Goal: Task Accomplishment & Management: Manage account settings

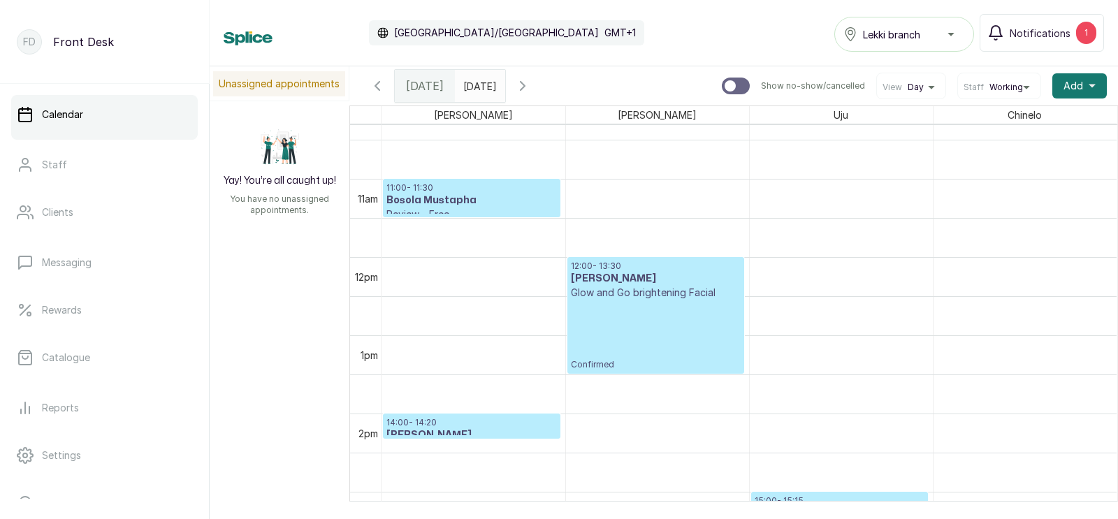
scroll to position [799, 0]
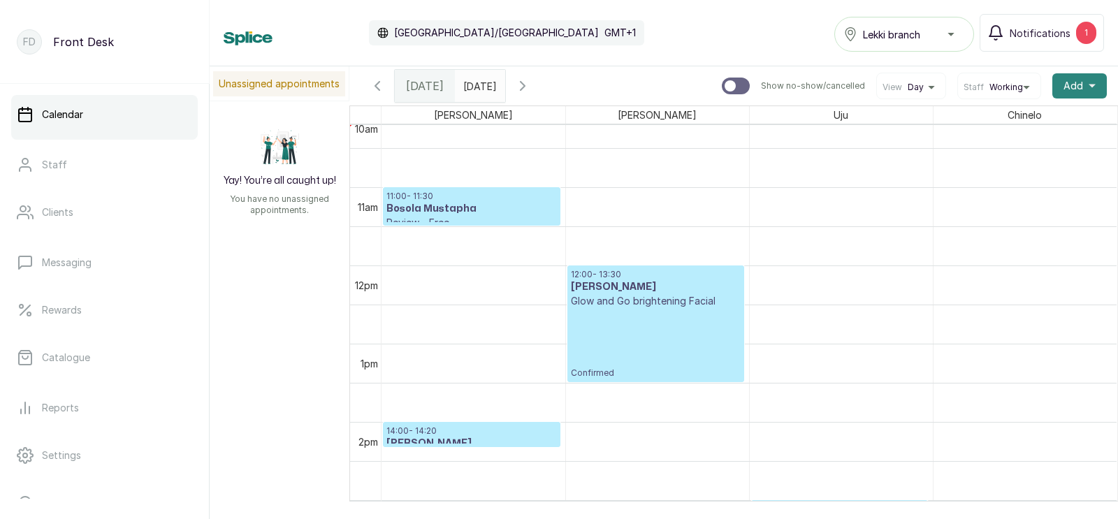
click at [1074, 80] on span "Add" at bounding box center [1074, 86] width 20 height 14
click at [1001, 124] on span "Add Appointment" at bounding box center [1029, 123] width 134 height 17
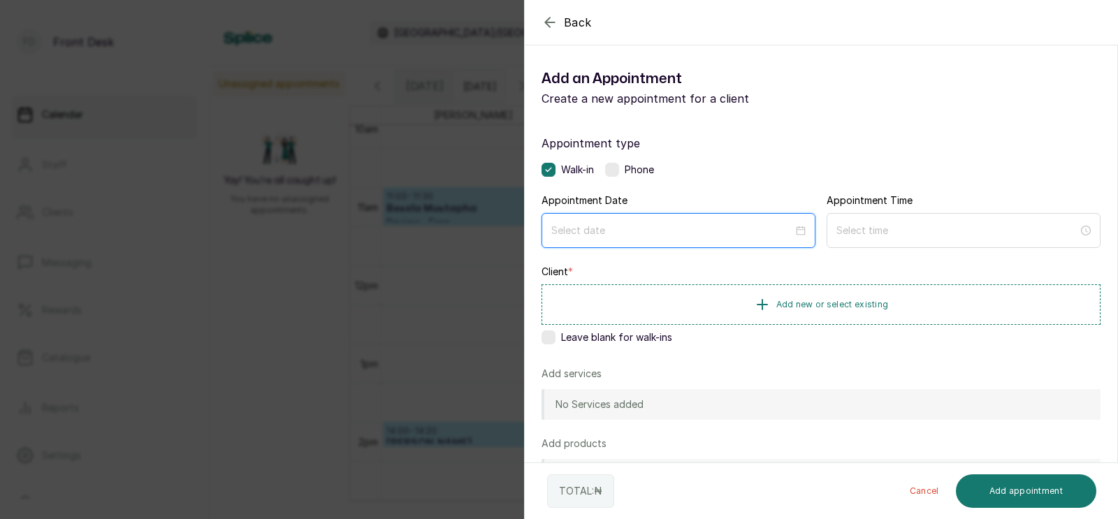
click at [640, 235] on input at bounding box center [672, 230] width 242 height 15
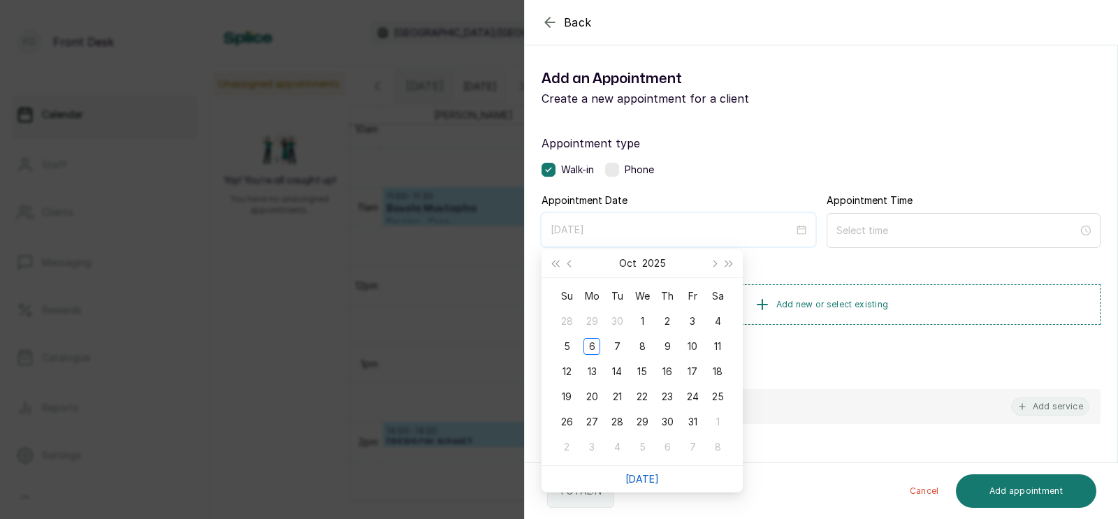
type input "[DATE]"
click at [641, 474] on link "[DATE]" at bounding box center [642, 479] width 34 height 12
type input "[DATE]"
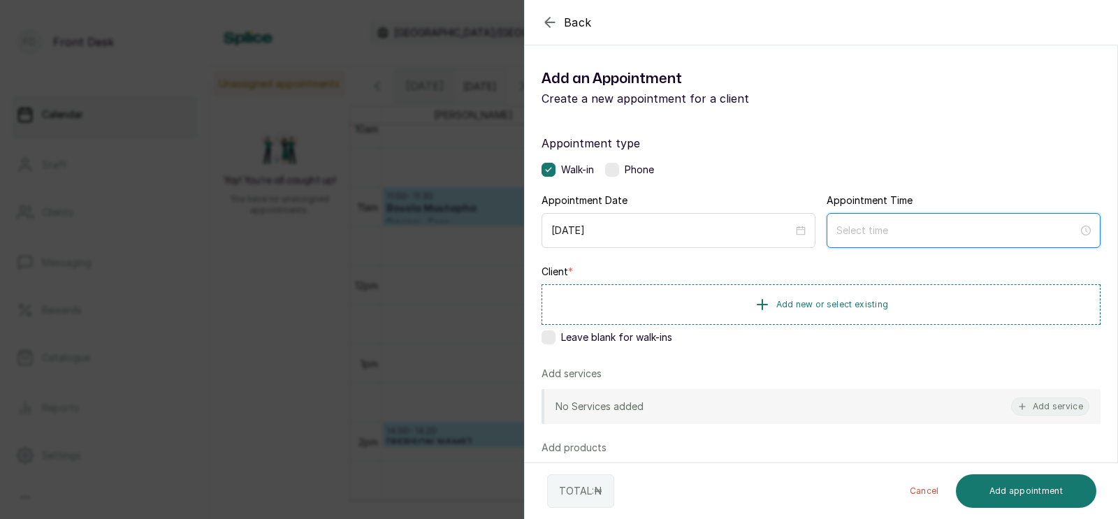
click at [916, 228] on input at bounding box center [958, 230] width 242 height 15
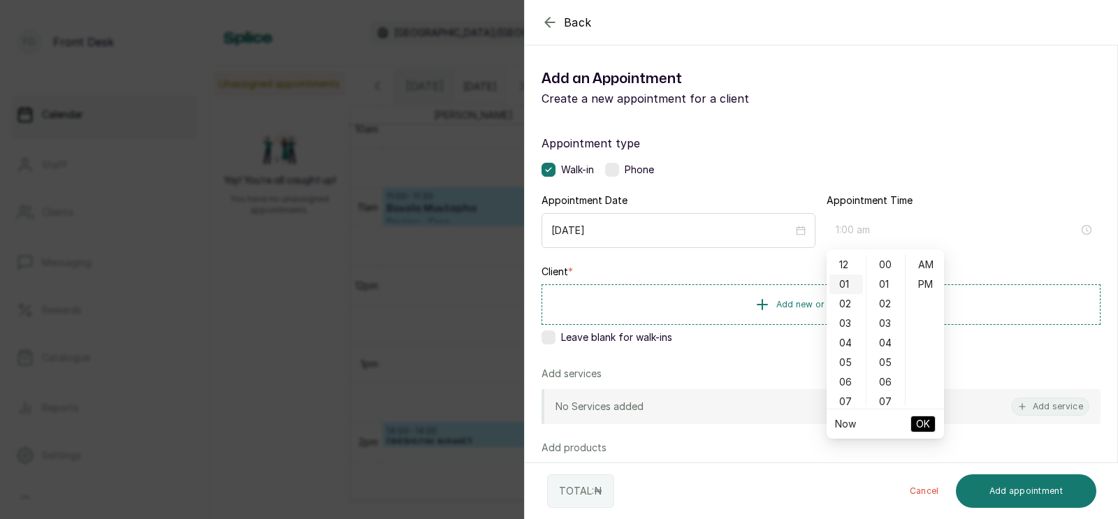
click at [850, 278] on div "01" at bounding box center [847, 285] width 34 height 20
click at [884, 331] on div "30" at bounding box center [886, 337] width 34 height 20
type input "1:30 pm"
click at [925, 283] on div "PM" at bounding box center [926, 285] width 34 height 20
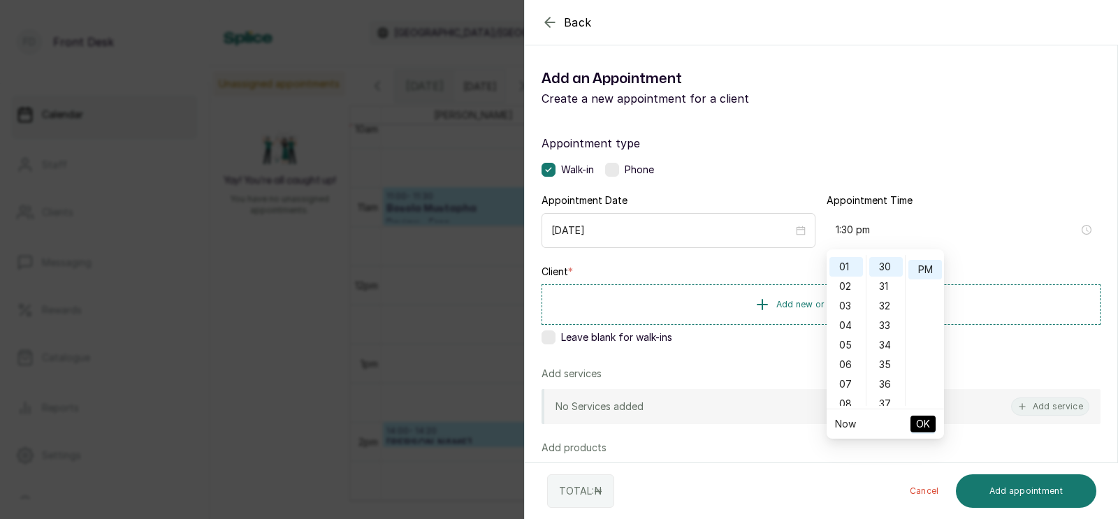
scroll to position [17, 0]
click at [923, 419] on span "OK" at bounding box center [923, 424] width 14 height 27
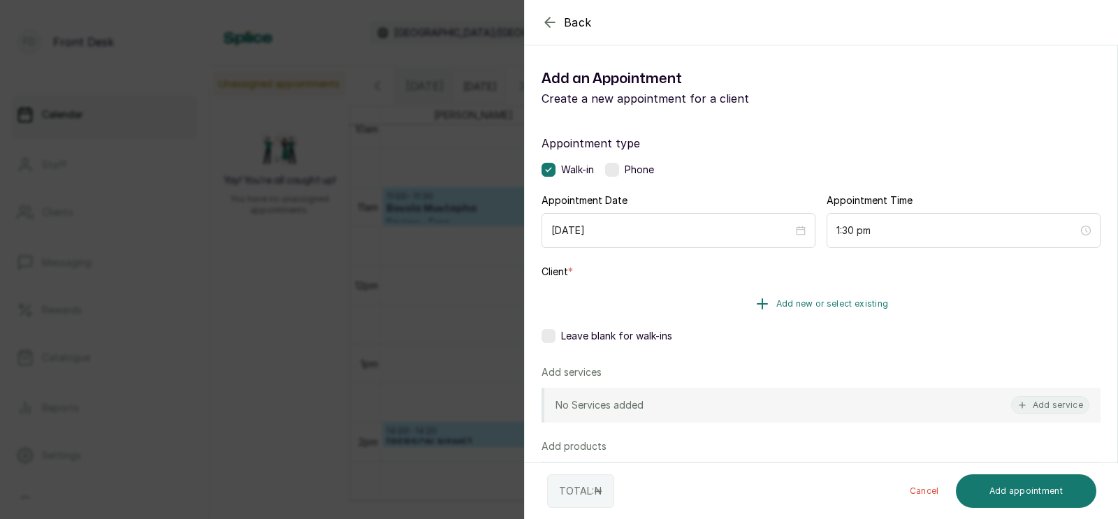
click at [840, 301] on span "Add new or select existing" at bounding box center [832, 303] width 113 height 11
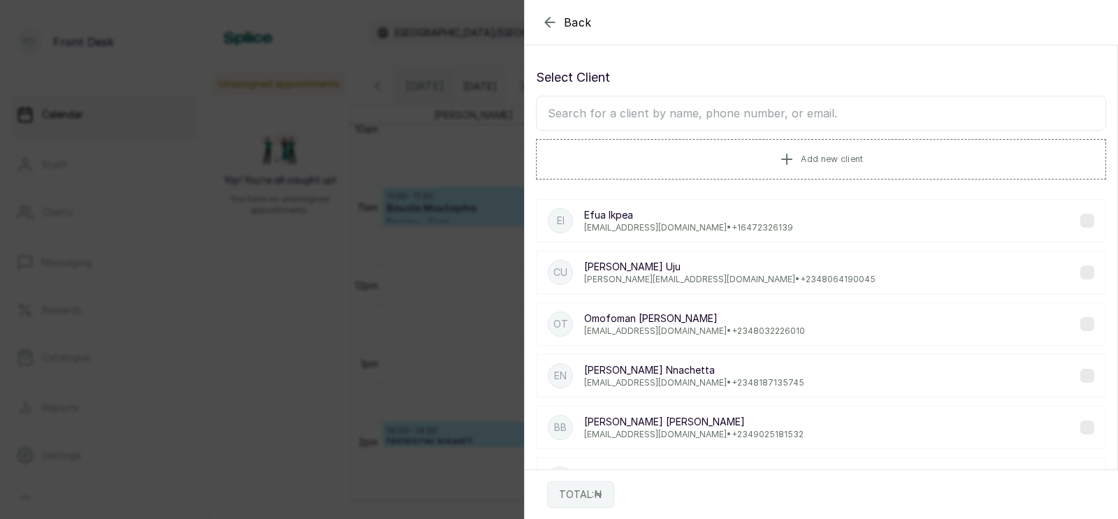
click at [767, 114] on input "text" at bounding box center [821, 113] width 570 height 35
type input "neme"
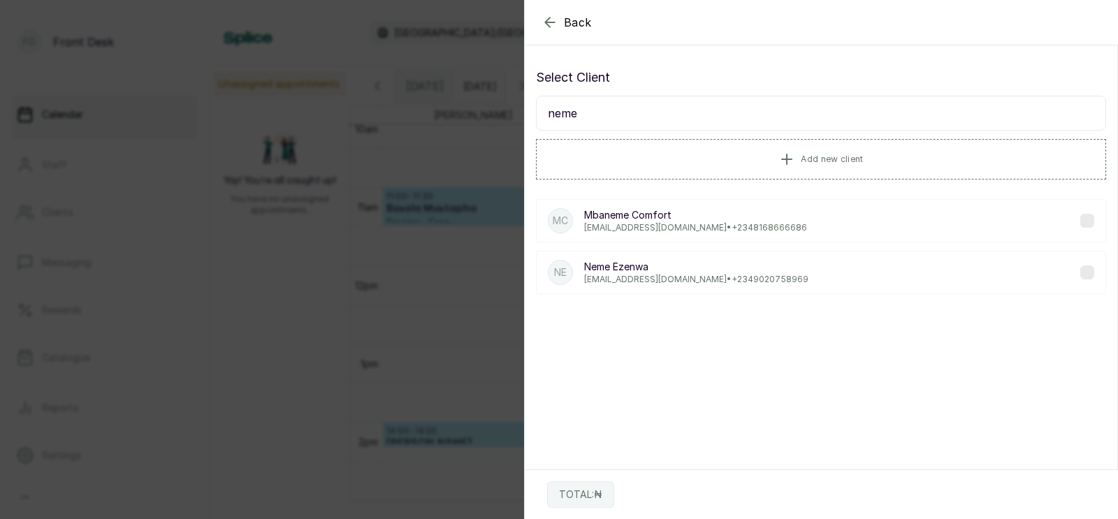
click at [660, 269] on p "[PERSON_NAME]" at bounding box center [696, 267] width 224 height 14
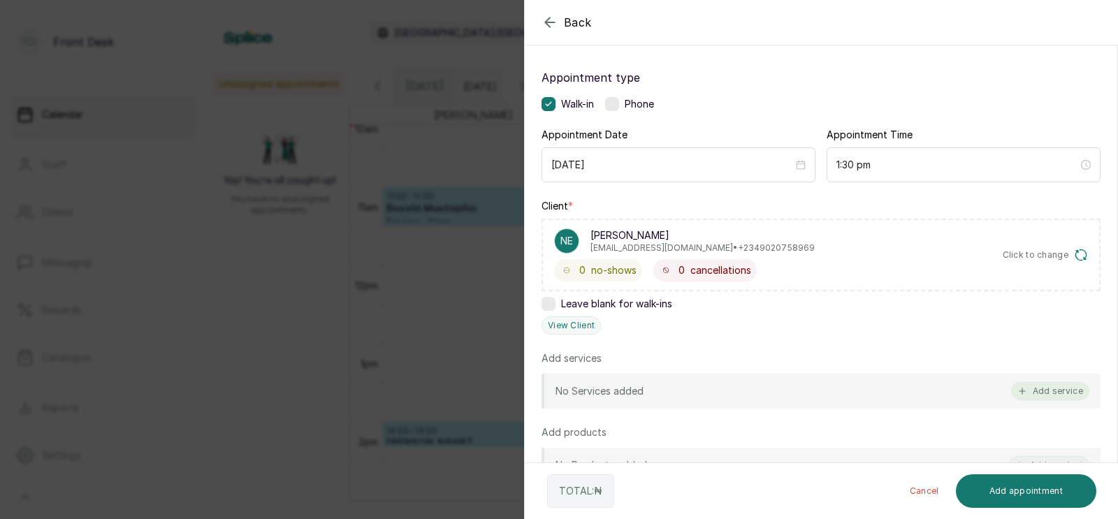
scroll to position [117, 0]
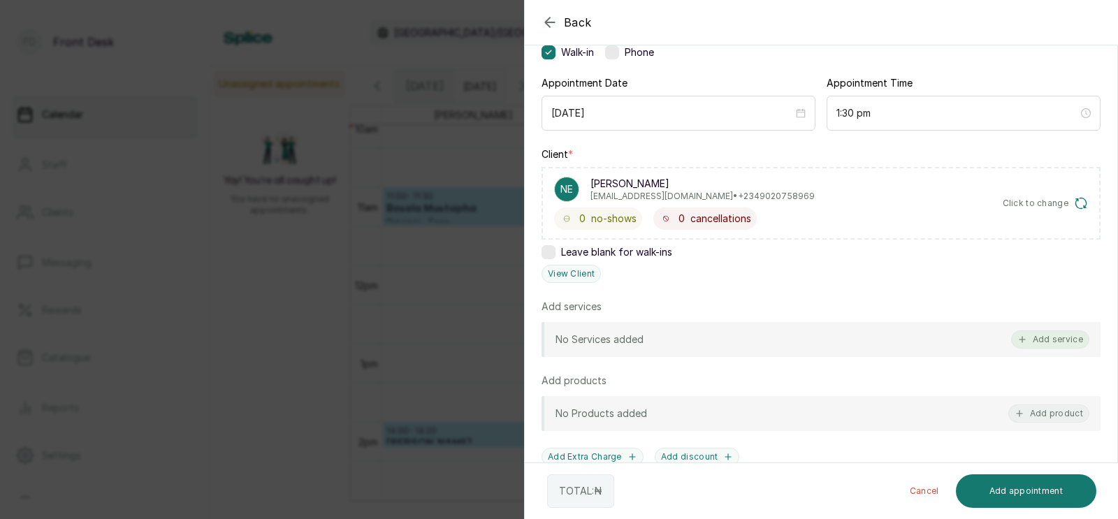
click at [1050, 335] on button "Add service" at bounding box center [1050, 340] width 78 height 18
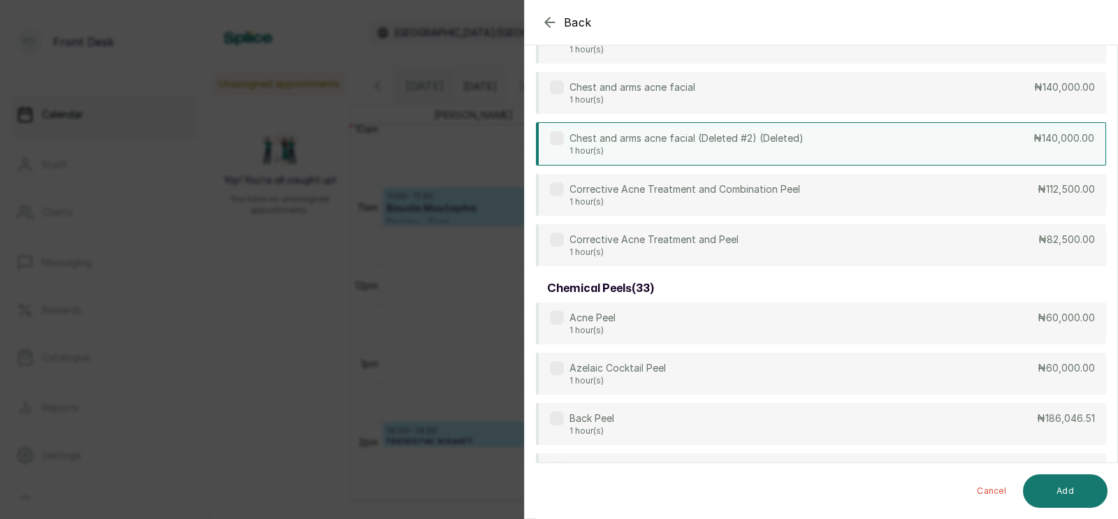
scroll to position [0, 0]
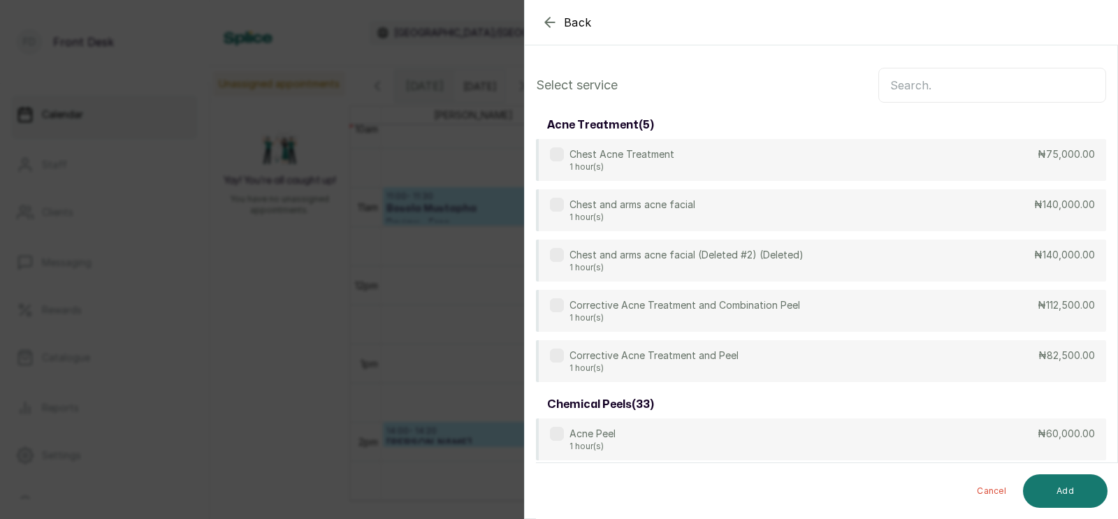
click at [950, 84] on input "text" at bounding box center [992, 85] width 228 height 35
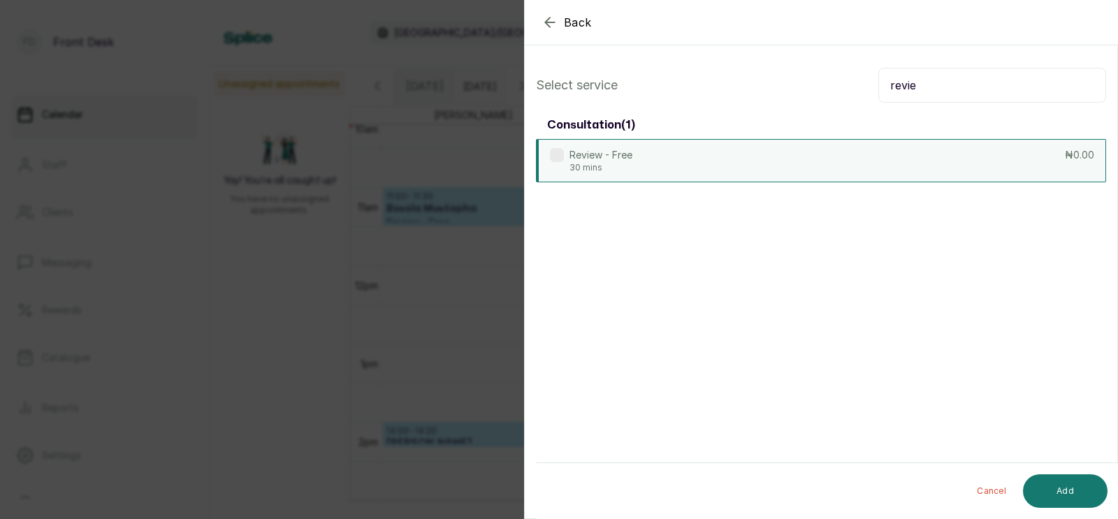
type input "revie"
click at [806, 145] on div "Review - Free 30 mins ₦0.00" at bounding box center [821, 160] width 570 height 43
click at [1062, 491] on button "Add" at bounding box center [1065, 492] width 85 height 34
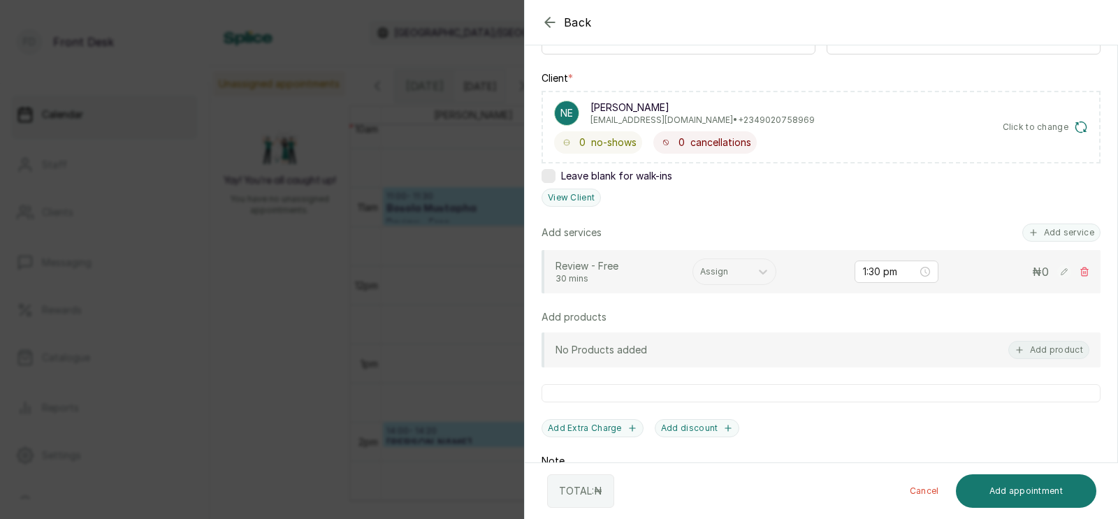
scroll to position [212, 0]
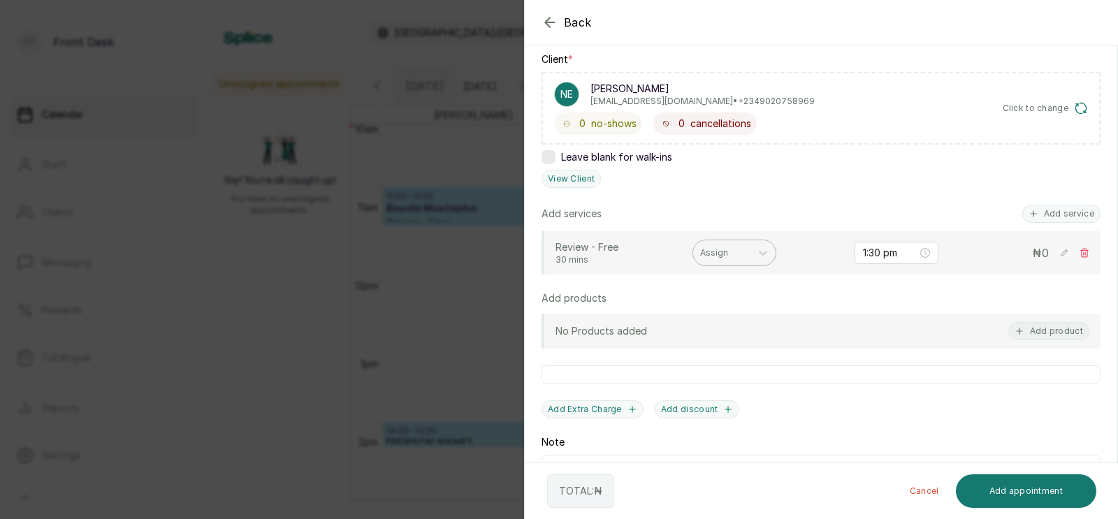
click at [715, 254] on div at bounding box center [721, 253] width 43 height 13
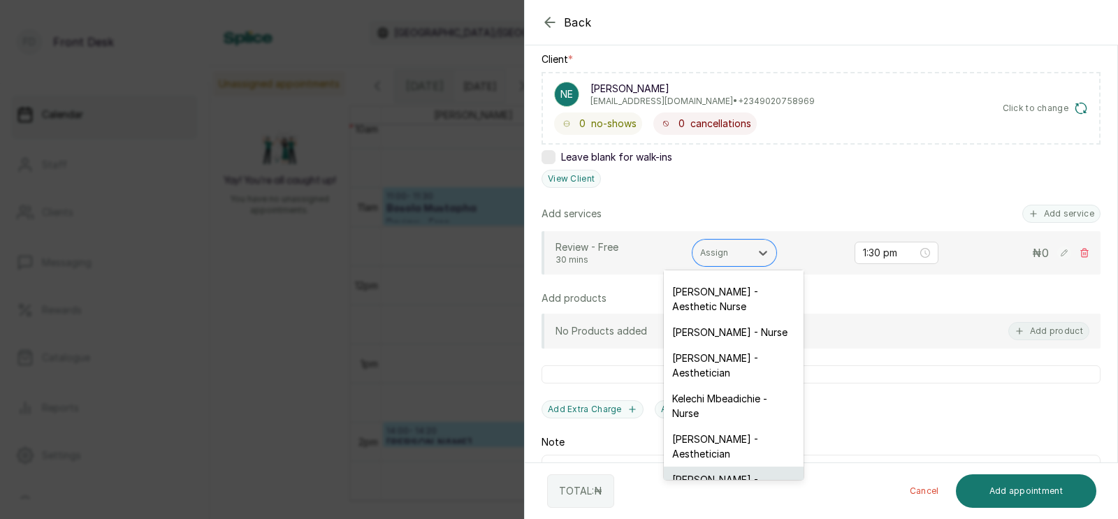
scroll to position [75, 0]
click at [713, 467] on div "[PERSON_NAME] - Aesthetician" at bounding box center [734, 487] width 140 height 41
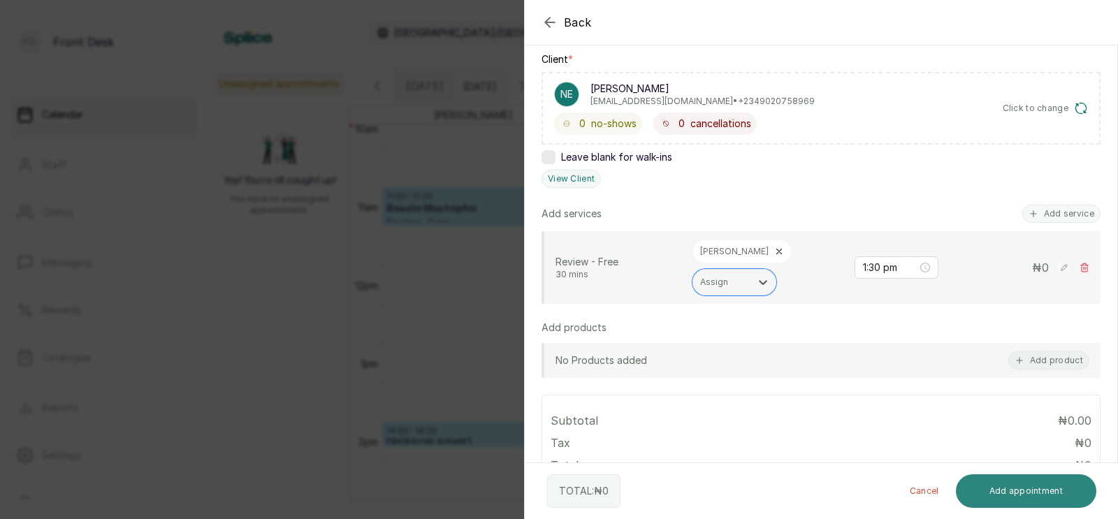
click at [990, 488] on button "Add appointment" at bounding box center [1026, 492] width 141 height 34
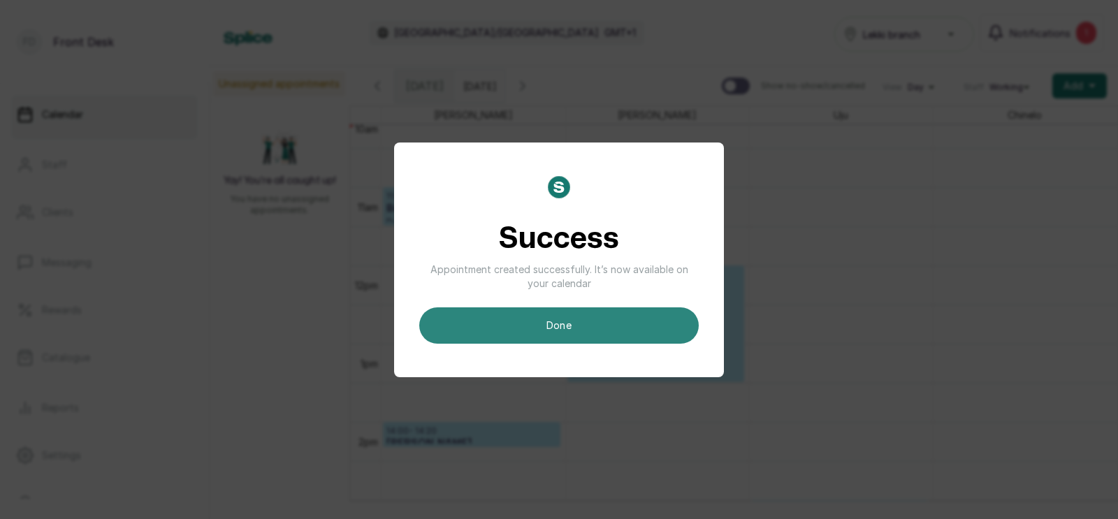
click at [563, 326] on button "done" at bounding box center [559, 325] width 280 height 36
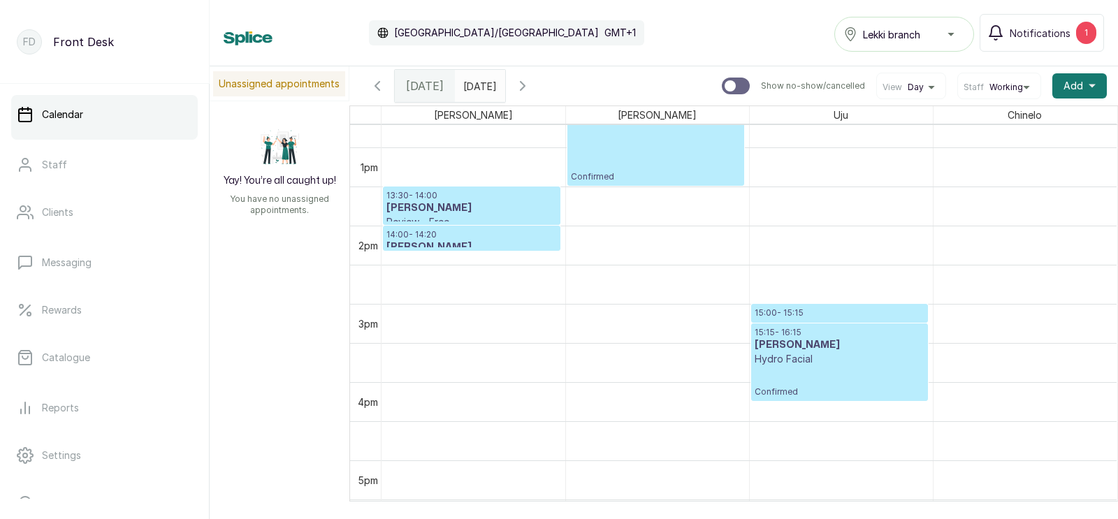
scroll to position [1025, 0]
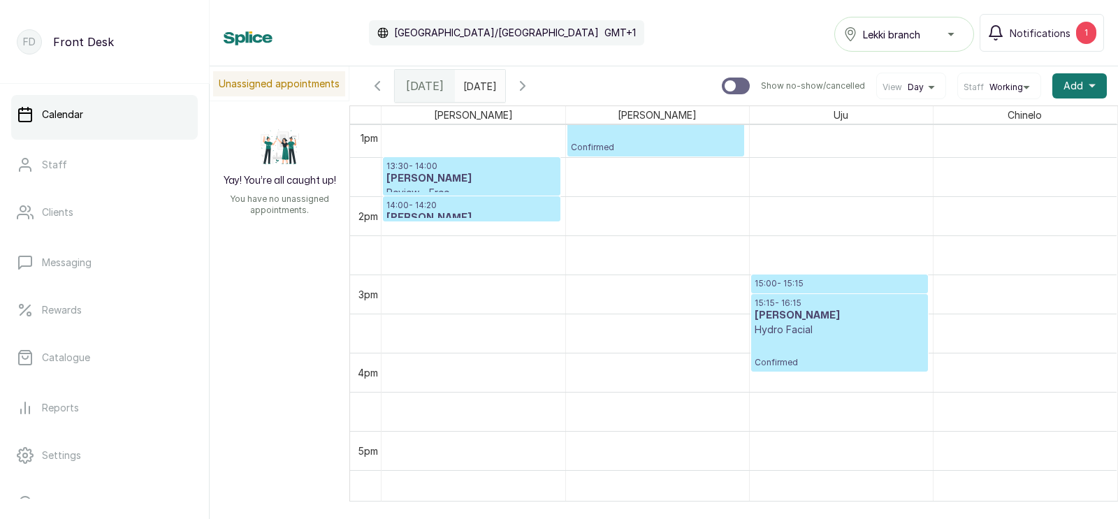
click at [804, 314] on h3 "[PERSON_NAME]" at bounding box center [840, 316] width 170 height 14
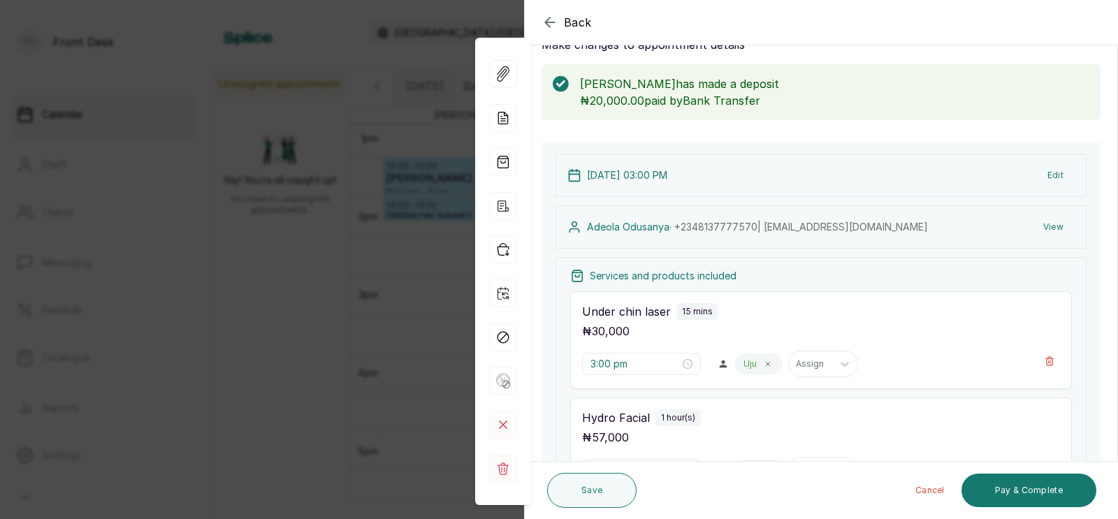
scroll to position [470, 0]
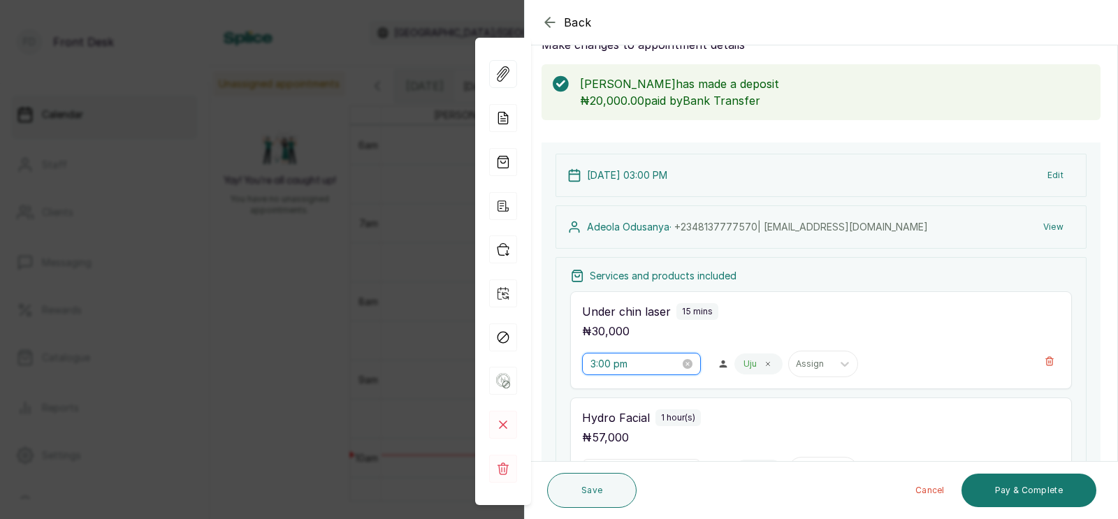
click at [616, 356] on input "3:00 pm" at bounding box center [635, 363] width 89 height 15
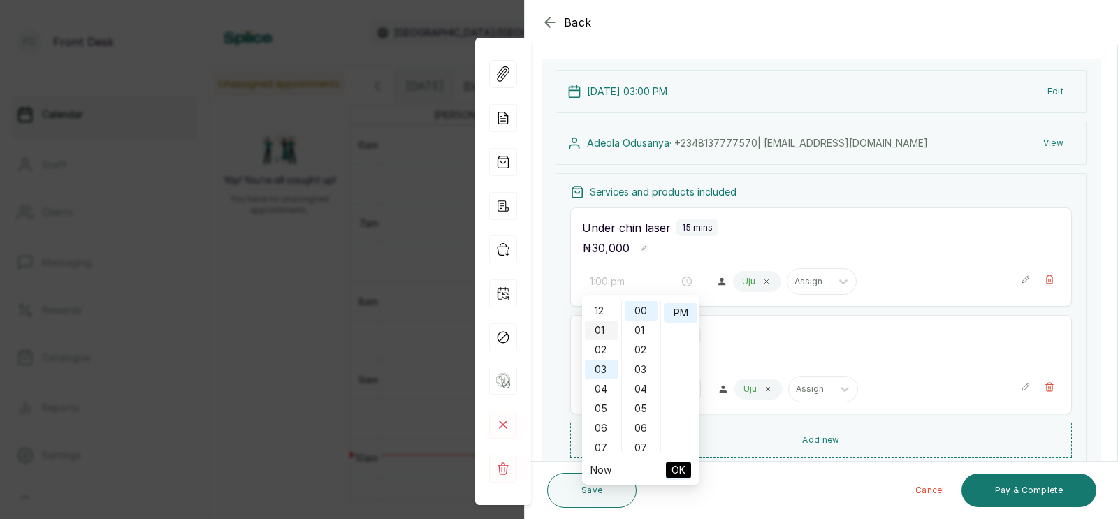
click at [602, 328] on div "01" at bounding box center [602, 331] width 34 height 20
click at [639, 356] on div "30" at bounding box center [642, 359] width 34 height 20
type input "1:30 pm"
click at [674, 466] on span "OK" at bounding box center [679, 470] width 14 height 27
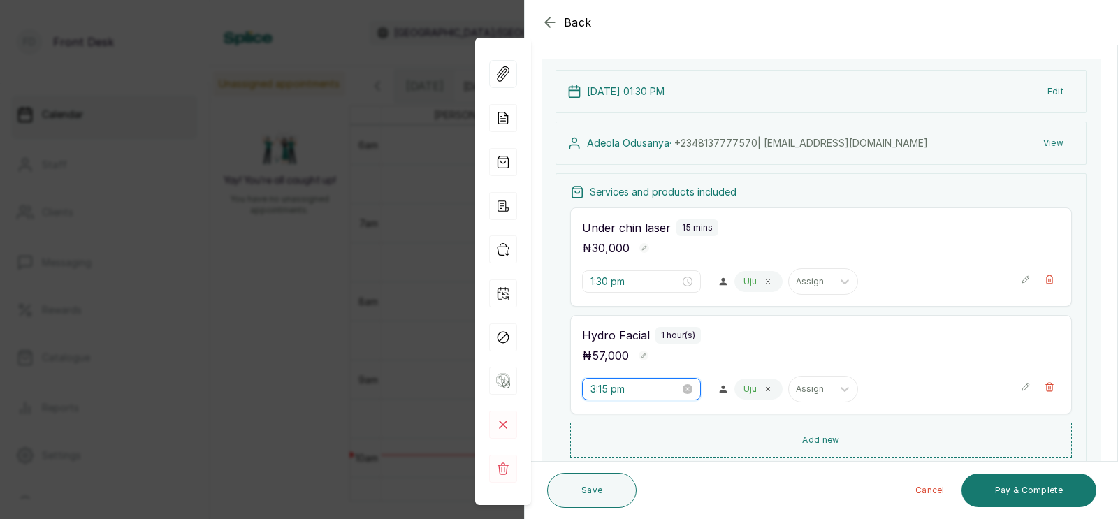
click at [607, 389] on input "3:15 pm" at bounding box center [635, 389] width 89 height 15
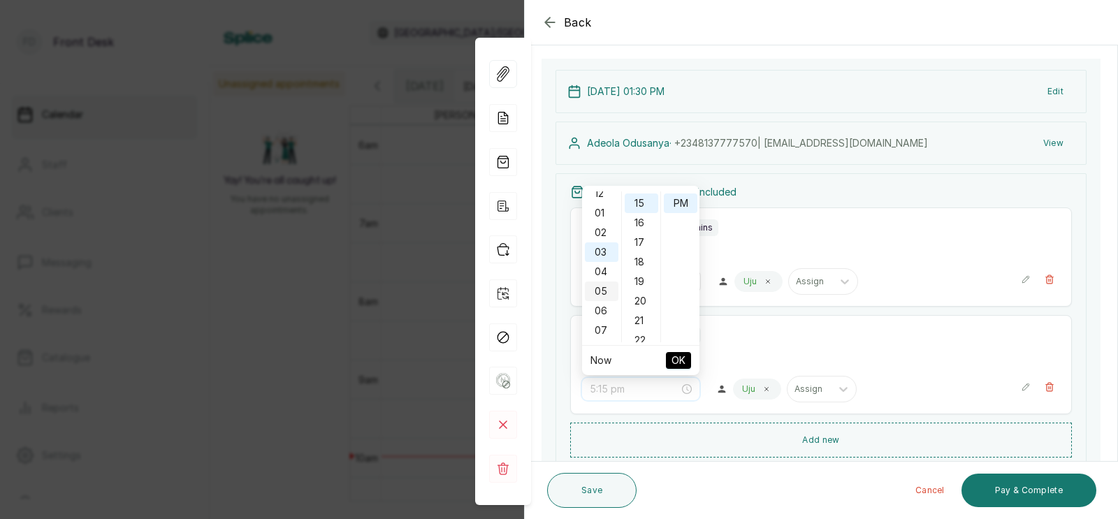
scroll to position [0, 0]
click at [602, 217] on div "01" at bounding box center [602, 221] width 34 height 20
click at [641, 282] on div "45" at bounding box center [642, 289] width 34 height 20
type input "1:45 pm"
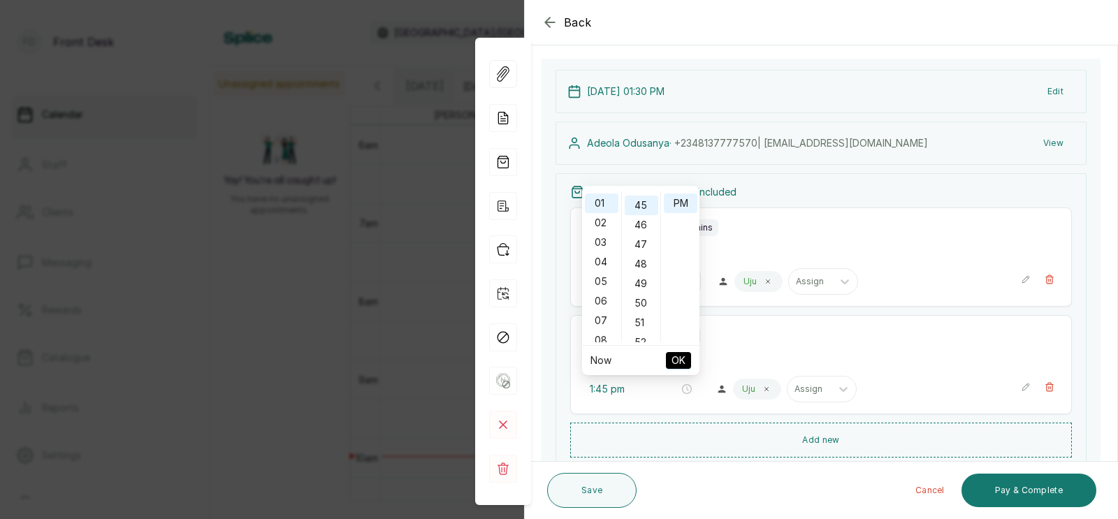
scroll to position [878, 0]
click at [672, 354] on span "OK" at bounding box center [679, 360] width 14 height 27
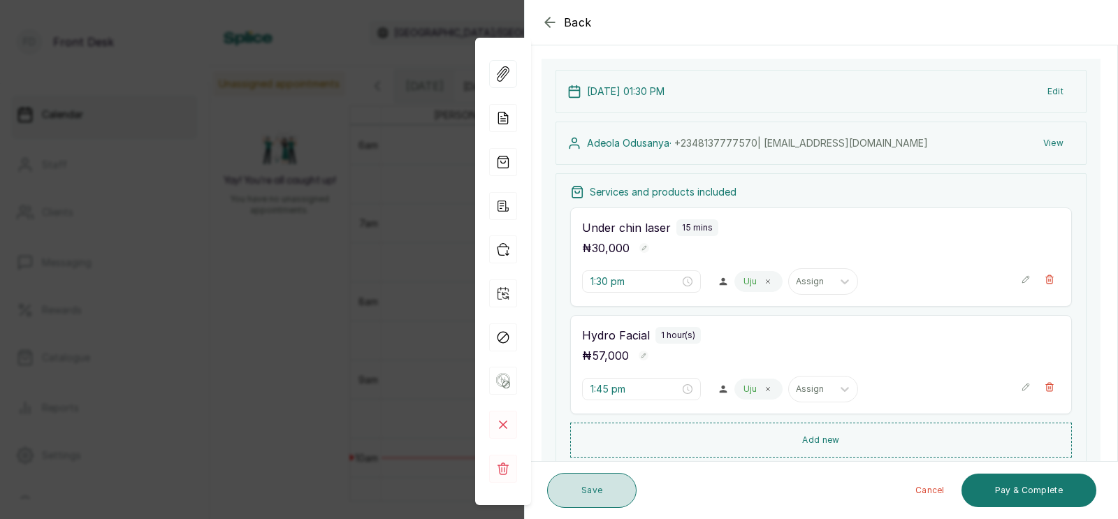
click at [589, 490] on button "Save" at bounding box center [591, 490] width 89 height 35
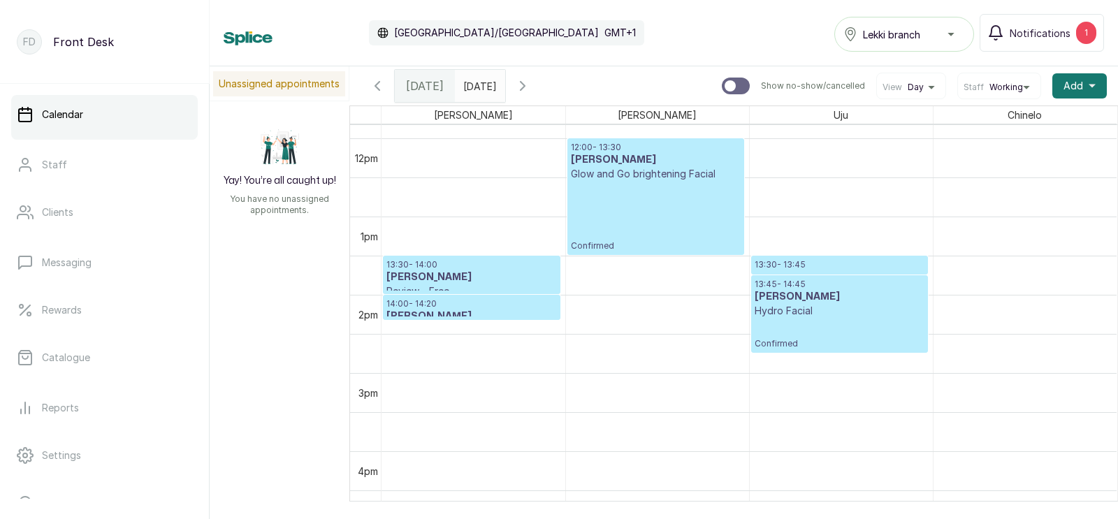
scroll to position [941, 0]
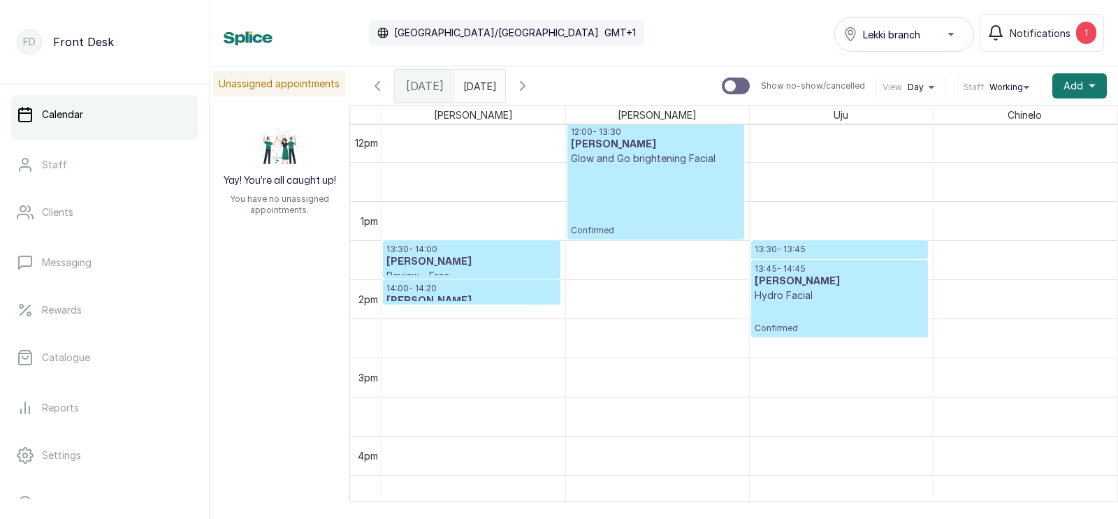
click at [531, 81] on icon "button" at bounding box center [522, 86] width 17 height 17
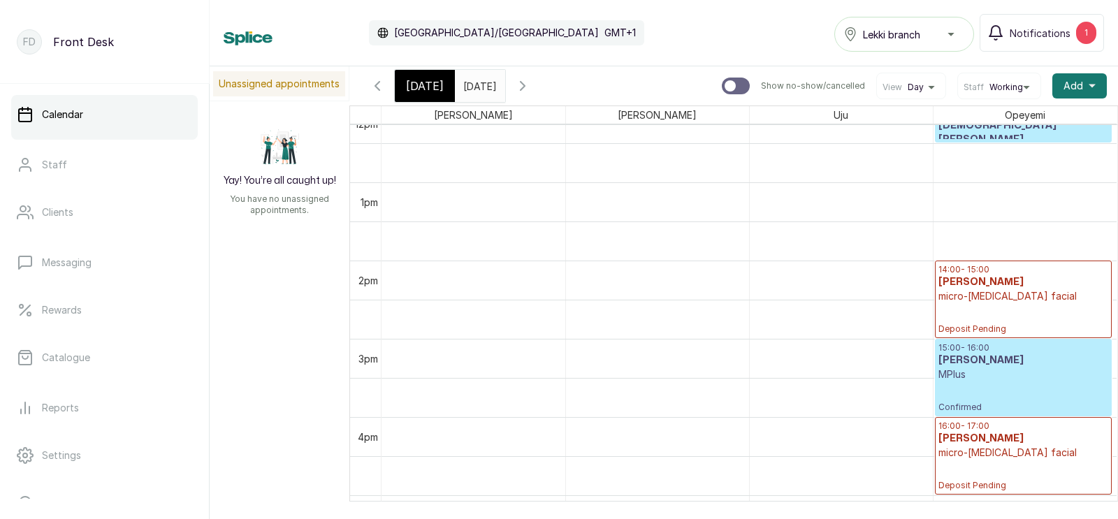
scroll to position [942, 0]
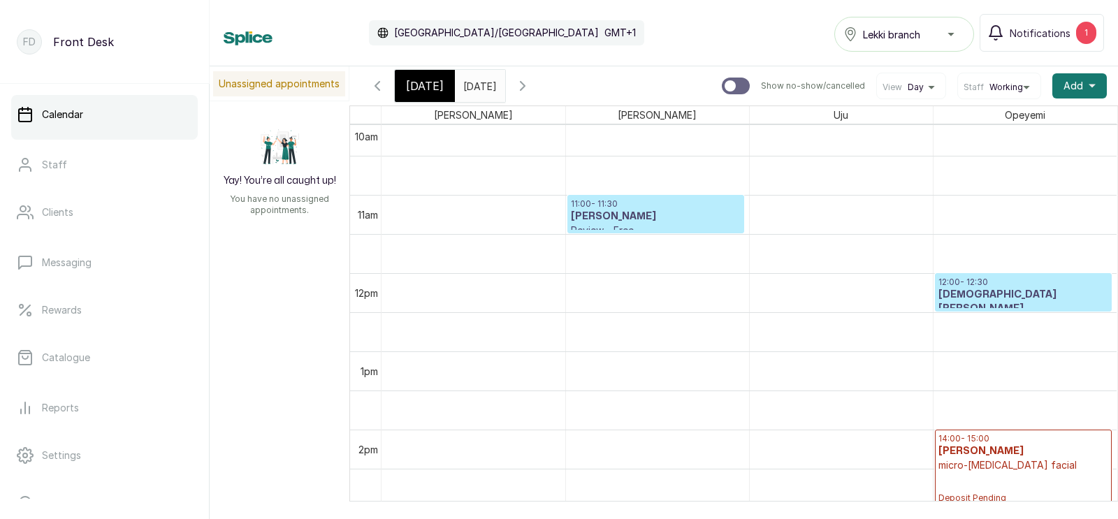
click at [420, 85] on span "[DATE]" at bounding box center [425, 86] width 38 height 17
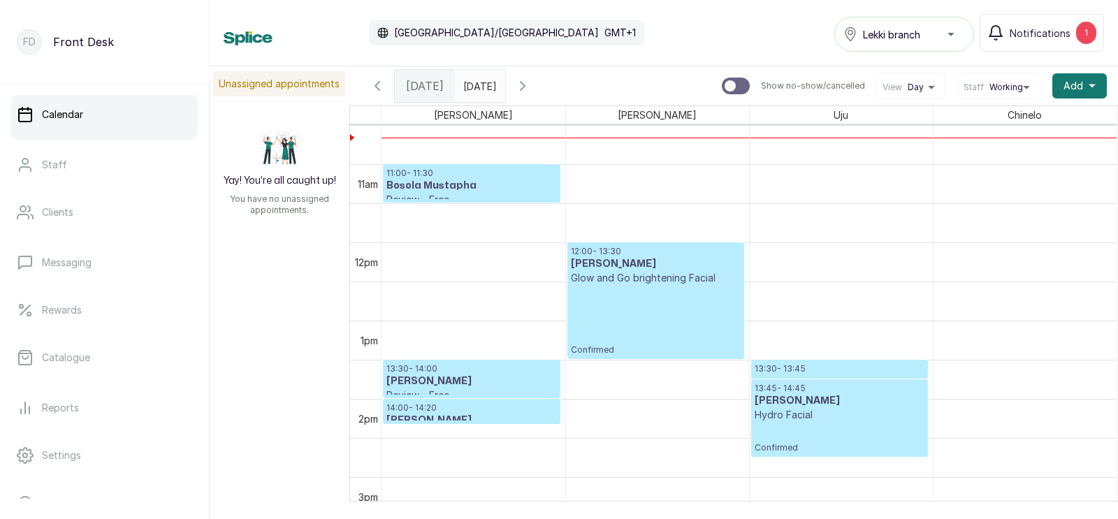
scroll to position [814, 0]
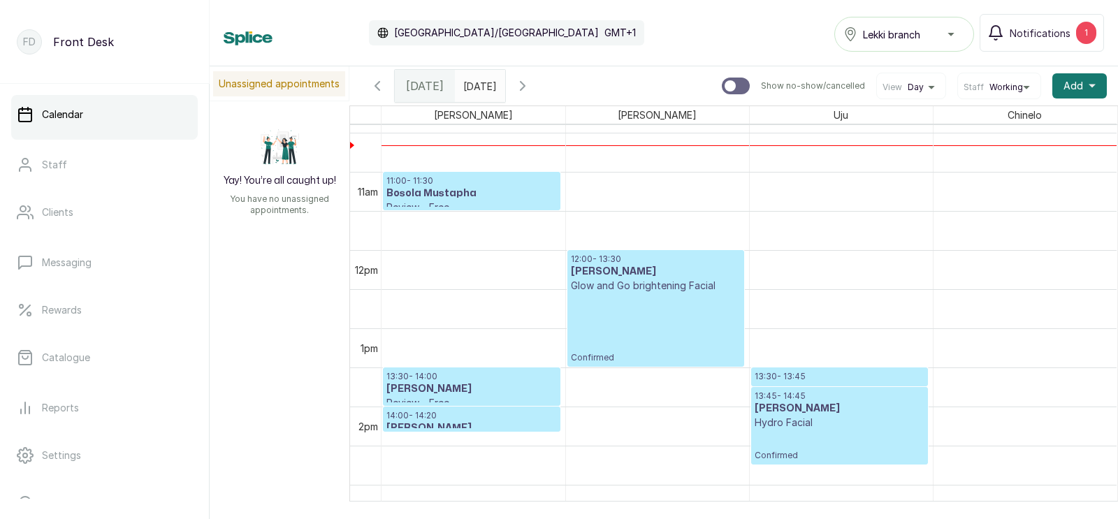
click at [636, 300] on p "Confirmed" at bounding box center [656, 328] width 170 height 71
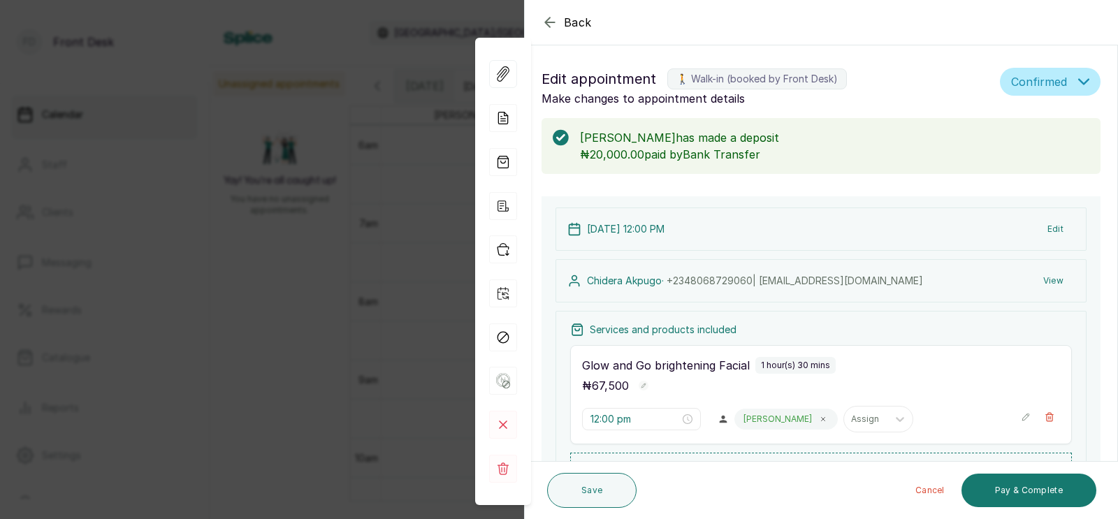
scroll to position [245, 0]
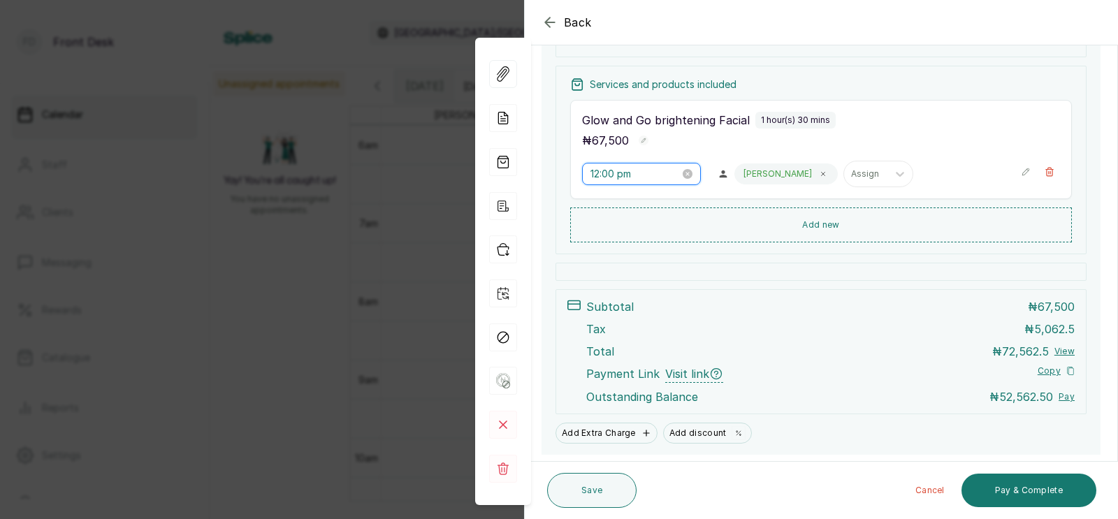
click at [610, 174] on input "12:00 pm" at bounding box center [635, 173] width 89 height 15
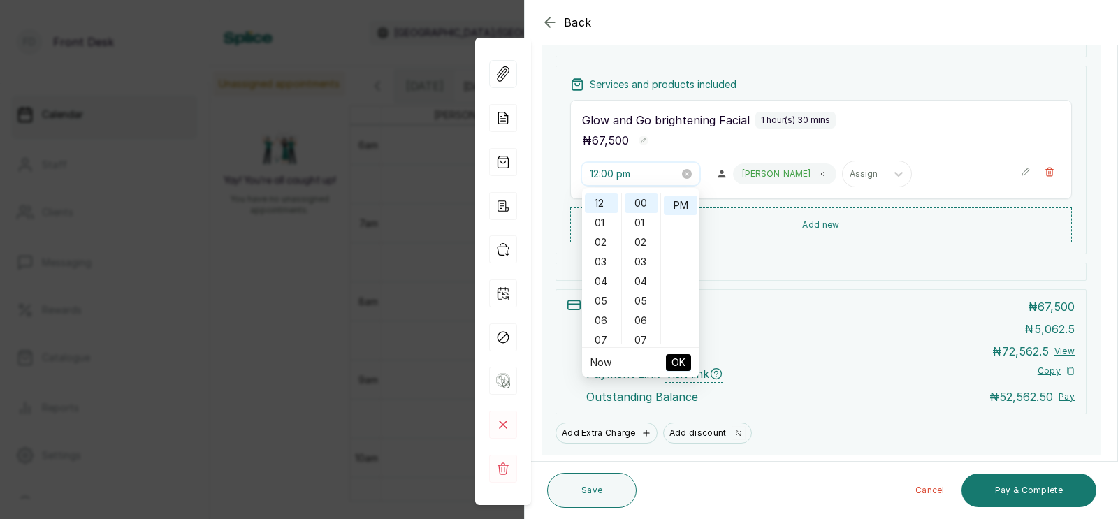
scroll to position [17, 0]
type input "12:00 pm"
click at [294, 268] on div "Back Appointment Details Edit appointment 🚶 Walk-in (booked by Front Desk) Make…" at bounding box center [559, 259] width 1118 height 519
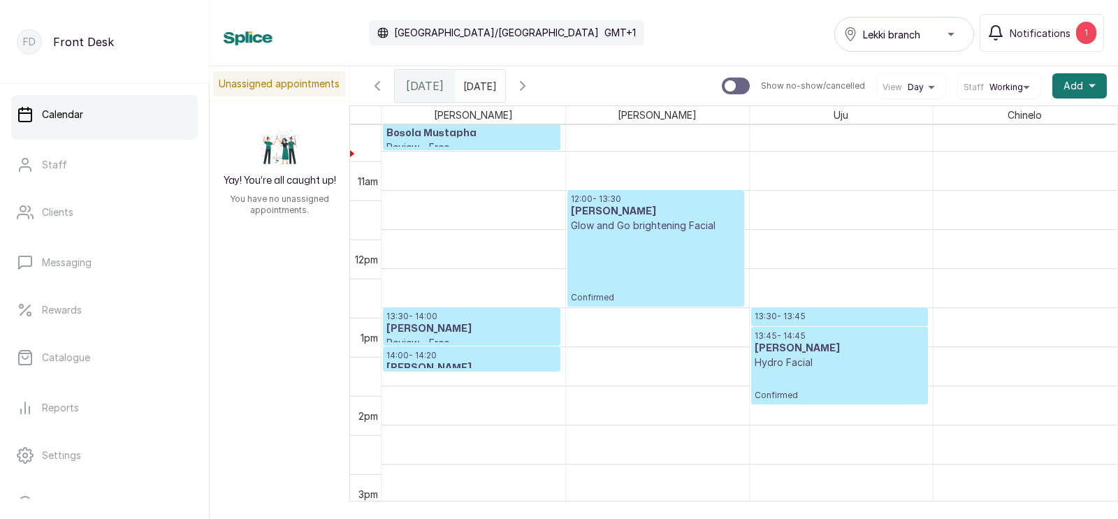
scroll to position [874, 0]
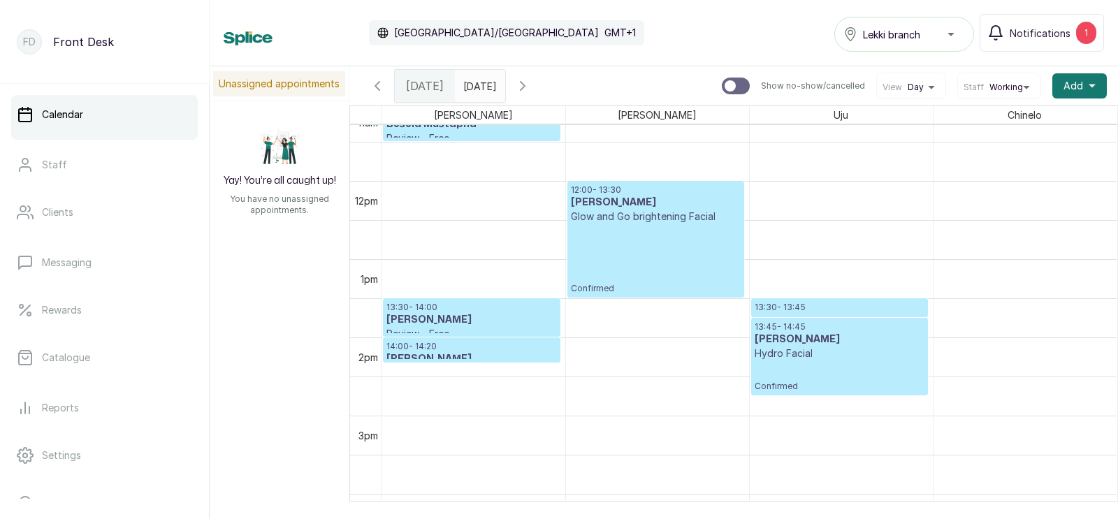
click at [409, 350] on p "14:00 - 14:20" at bounding box center [471, 346] width 171 height 11
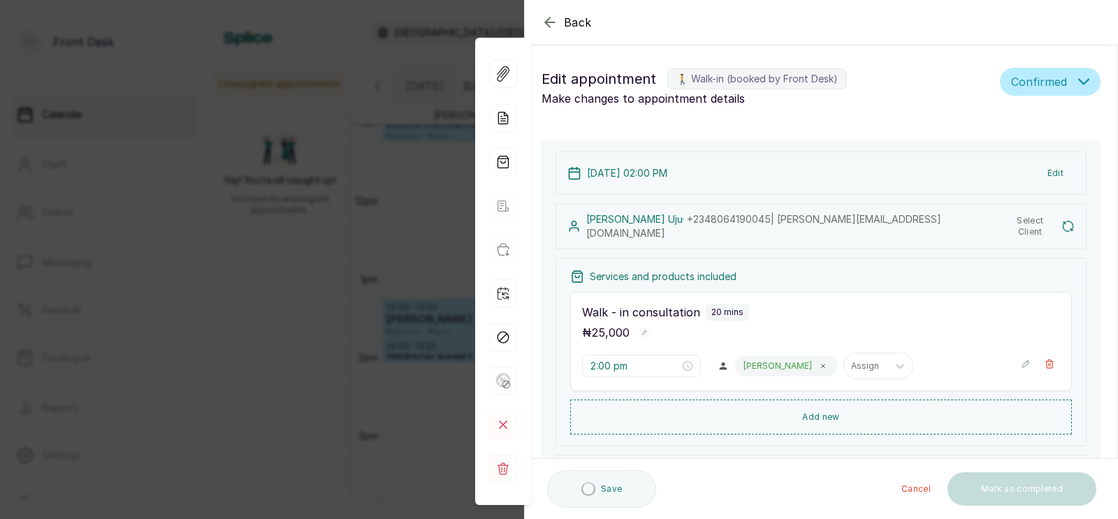
type input "2:00 pm"
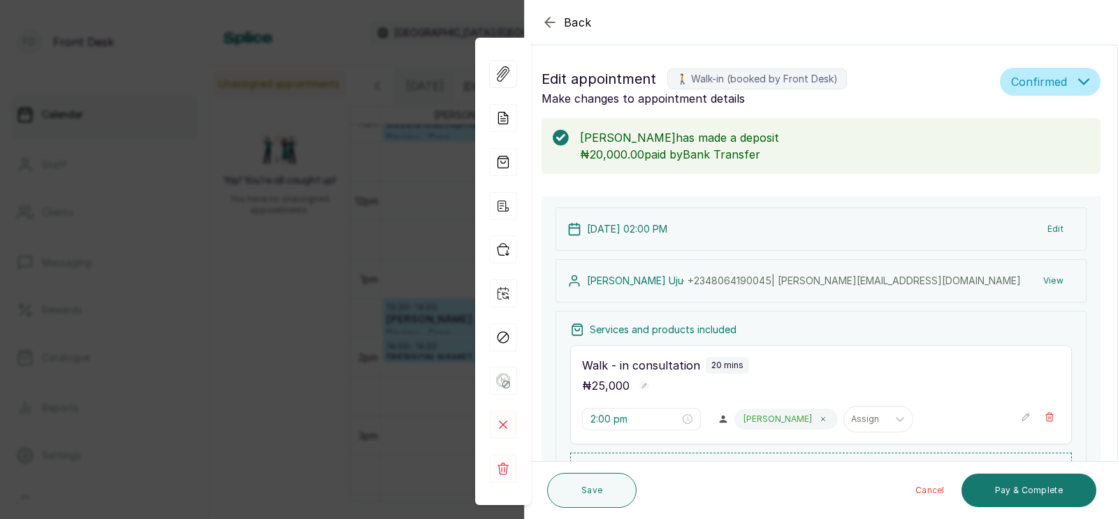
click at [378, 352] on div "Back Appointment Details Edit appointment 🚶 Walk-in (booked by Front Desk) Make…" at bounding box center [559, 259] width 1118 height 519
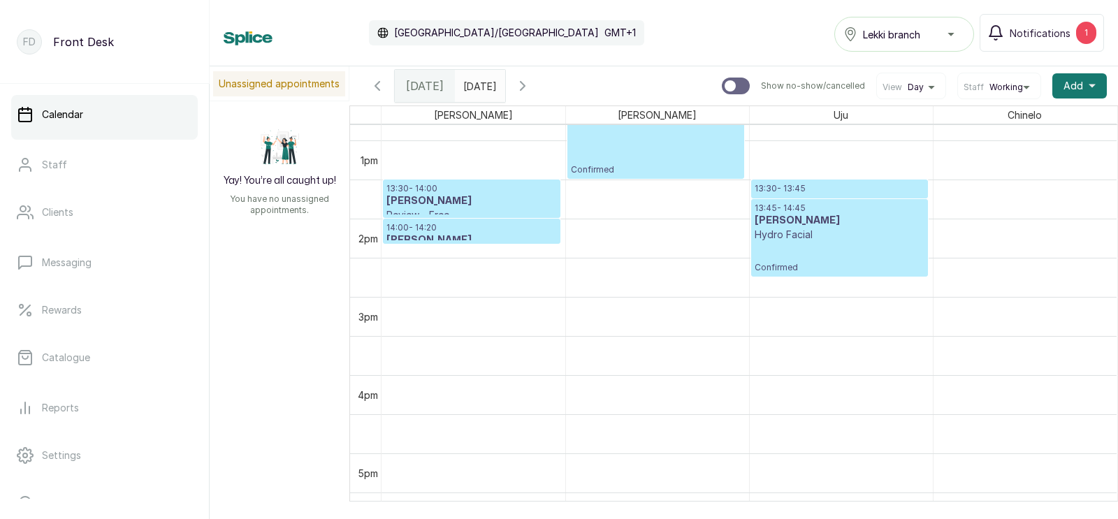
scroll to position [975, 0]
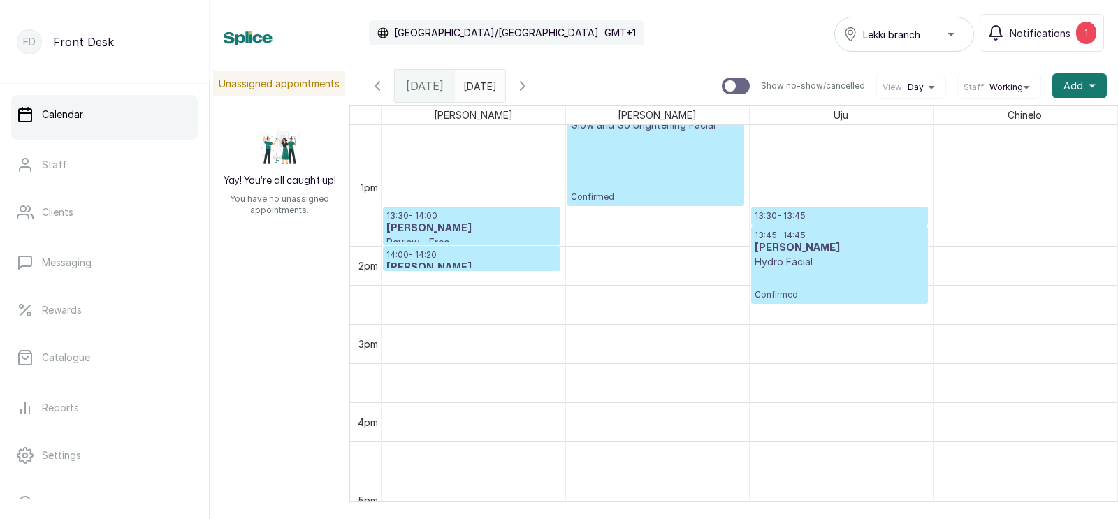
click at [457, 257] on p "14:00 - 14:20" at bounding box center [471, 254] width 171 height 11
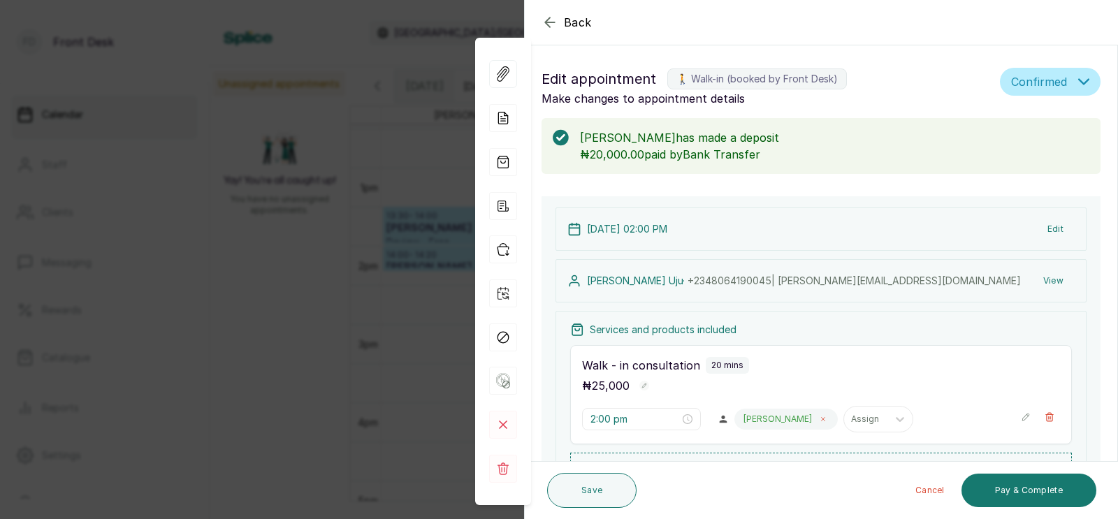
click at [822, 420] on icon at bounding box center [823, 419] width 3 height 3
click at [742, 415] on div at bounding box center [756, 419] width 29 height 13
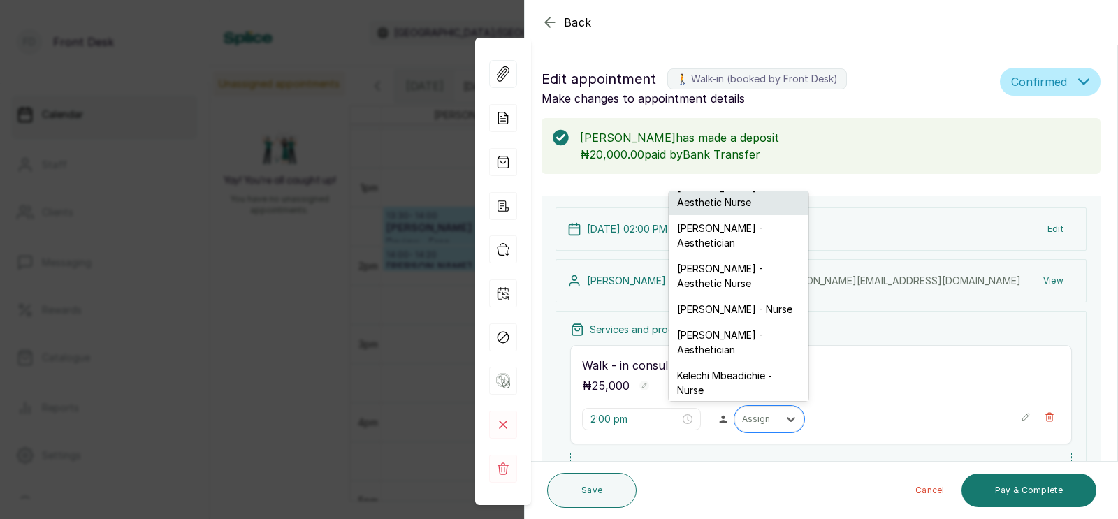
scroll to position [0, 0]
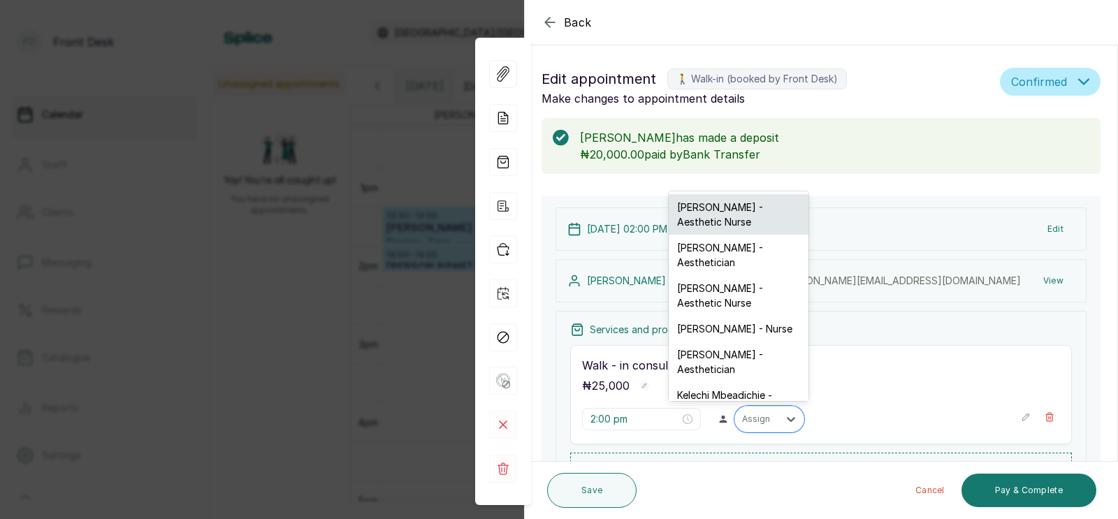
click at [725, 212] on div "[PERSON_NAME] - Aesthetic Nurse" at bounding box center [739, 214] width 140 height 41
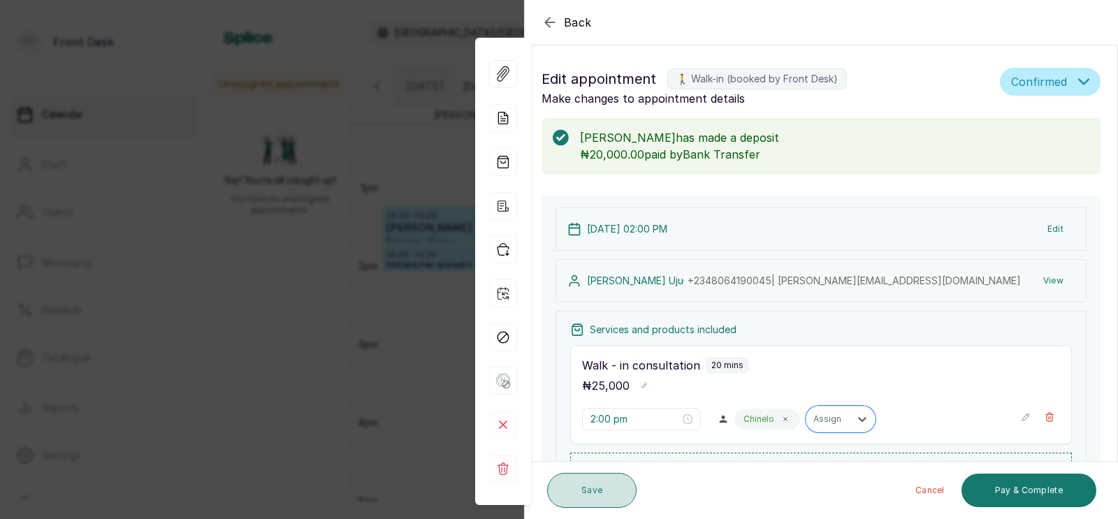
click at [577, 484] on button "Save" at bounding box center [591, 490] width 89 height 35
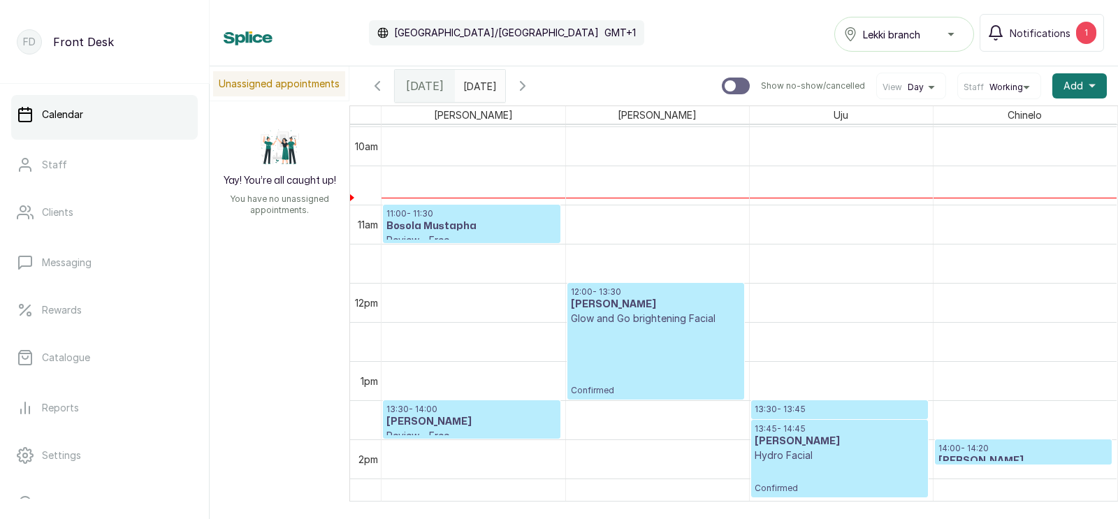
scroll to position [857, 0]
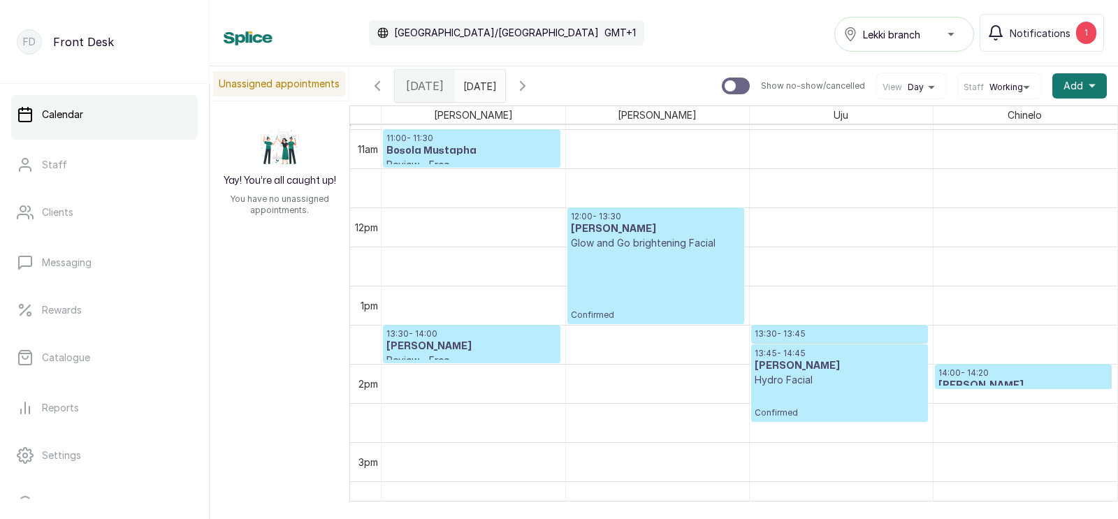
click at [531, 83] on icon "button" at bounding box center [522, 86] width 17 height 17
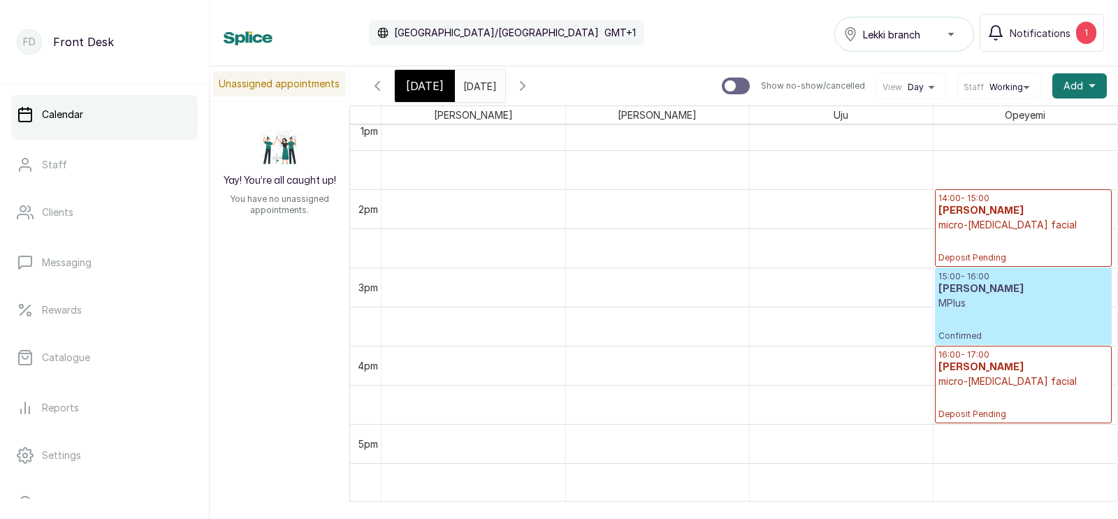
scroll to position [1041, 0]
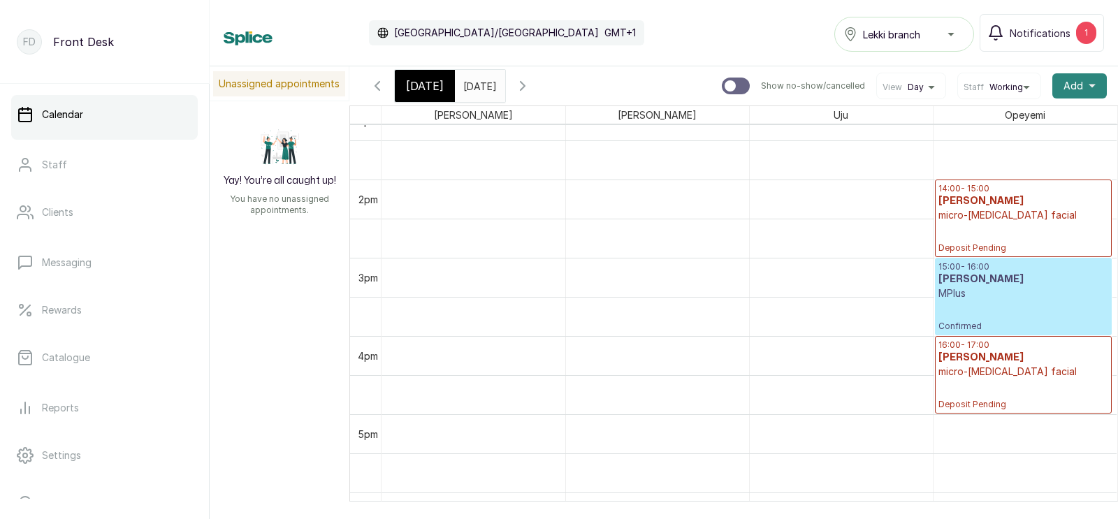
click at [1073, 80] on span "Add" at bounding box center [1074, 86] width 20 height 14
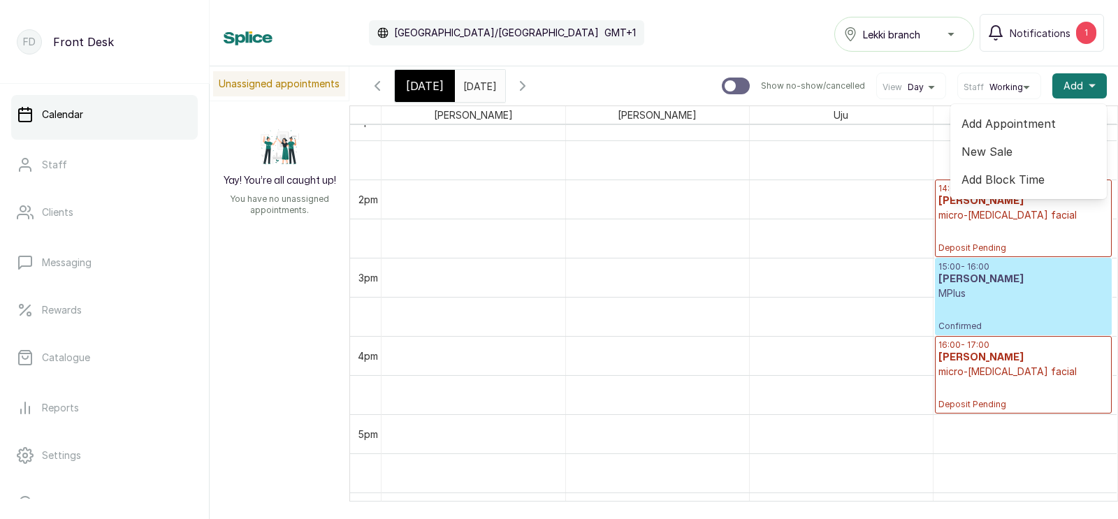
click at [997, 122] on span "Add Appointment" at bounding box center [1029, 123] width 134 height 17
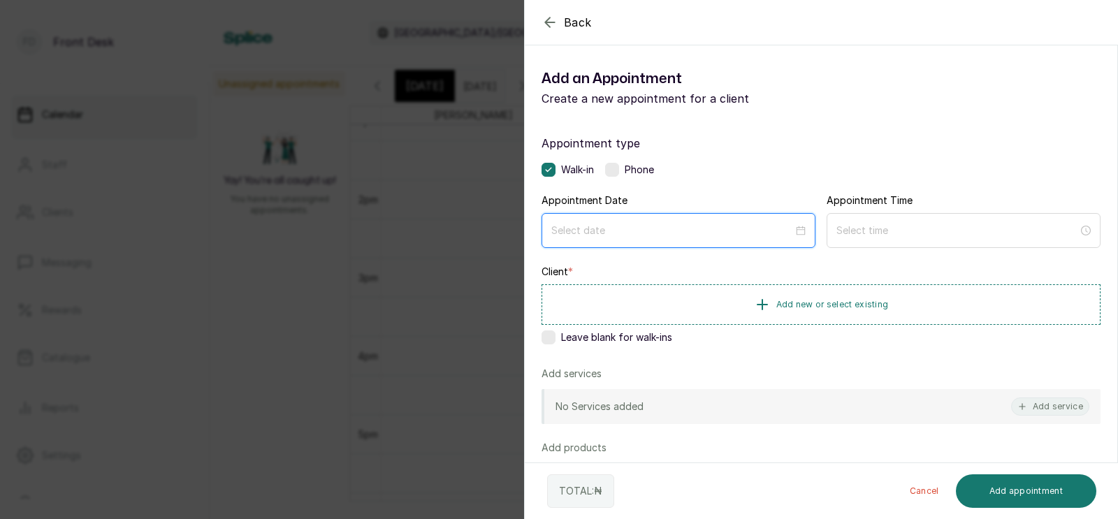
click at [608, 229] on input at bounding box center [672, 230] width 242 height 15
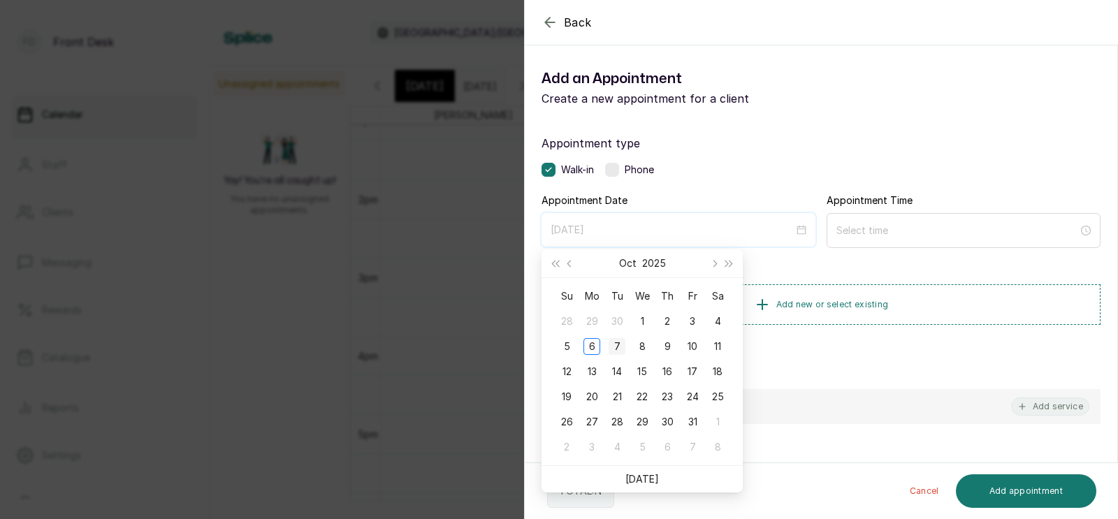
type input "[DATE]"
click at [617, 342] on div "7" at bounding box center [617, 346] width 17 height 17
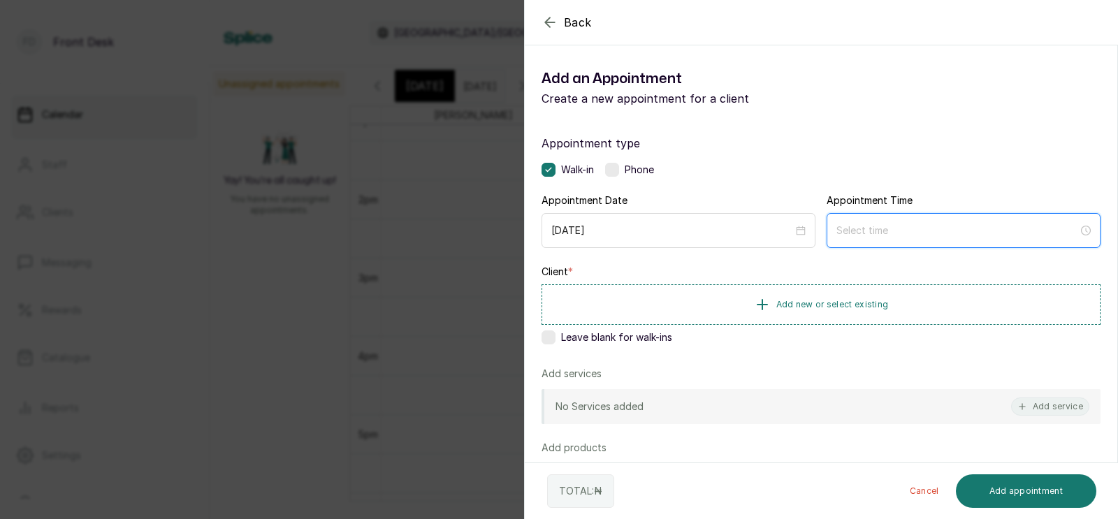
click at [855, 227] on input at bounding box center [958, 230] width 242 height 15
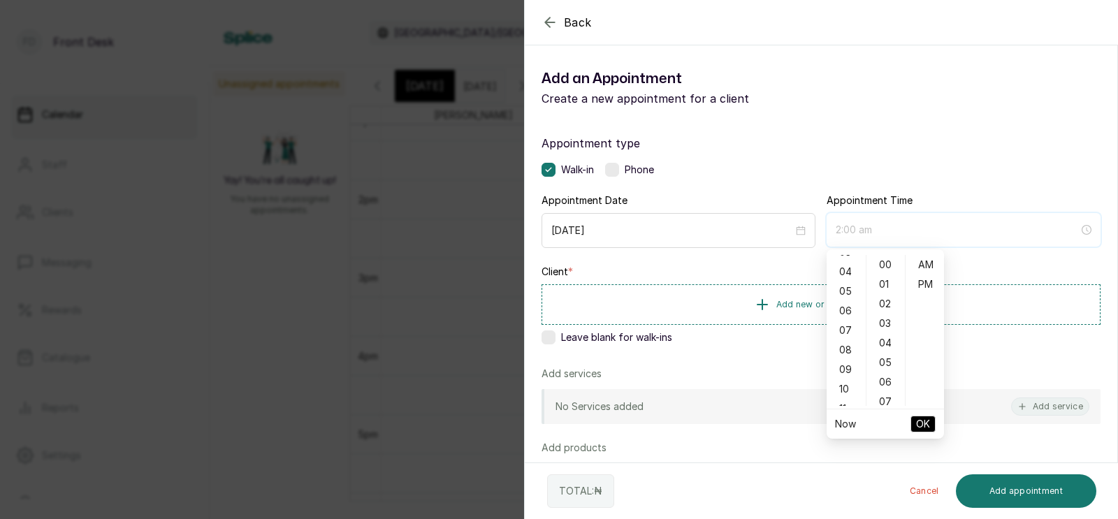
scroll to position [72, 0]
click at [846, 284] on div "05" at bounding box center [847, 291] width 34 height 20
type input "5:00 pm"
click at [922, 286] on div "PM" at bounding box center [926, 285] width 34 height 20
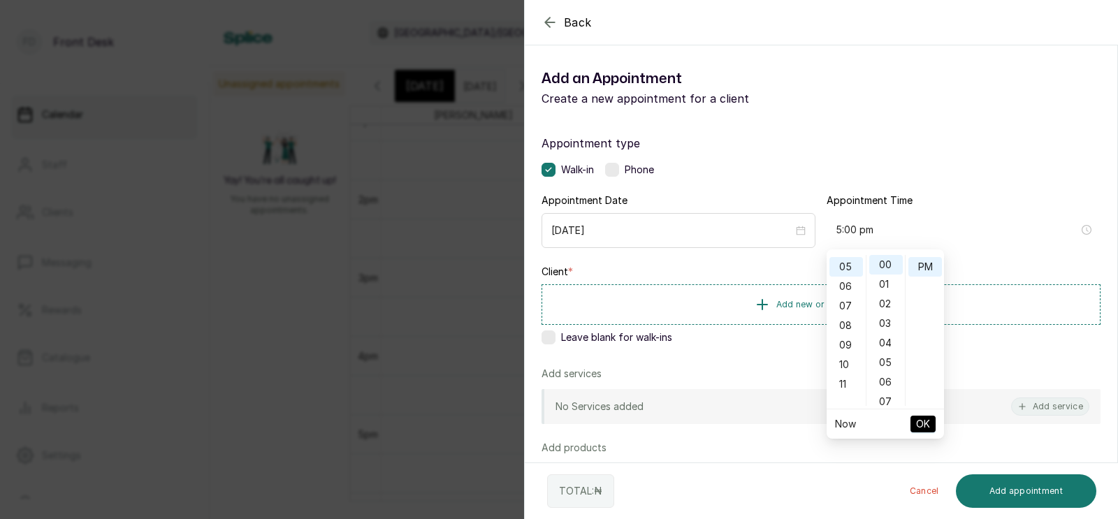
click at [920, 424] on span "OK" at bounding box center [923, 424] width 14 height 27
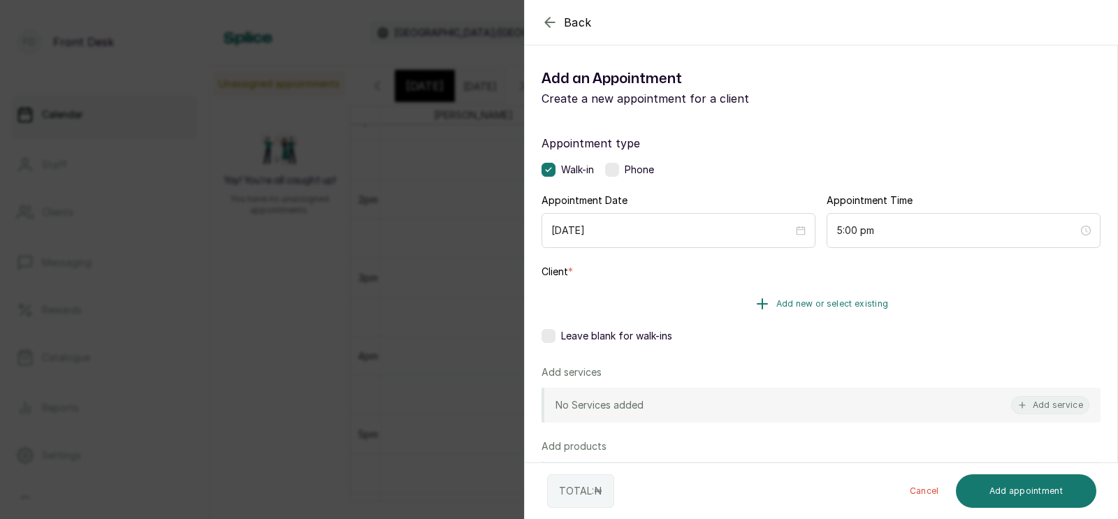
click at [820, 296] on button "Add new or select existing" at bounding box center [821, 303] width 559 height 39
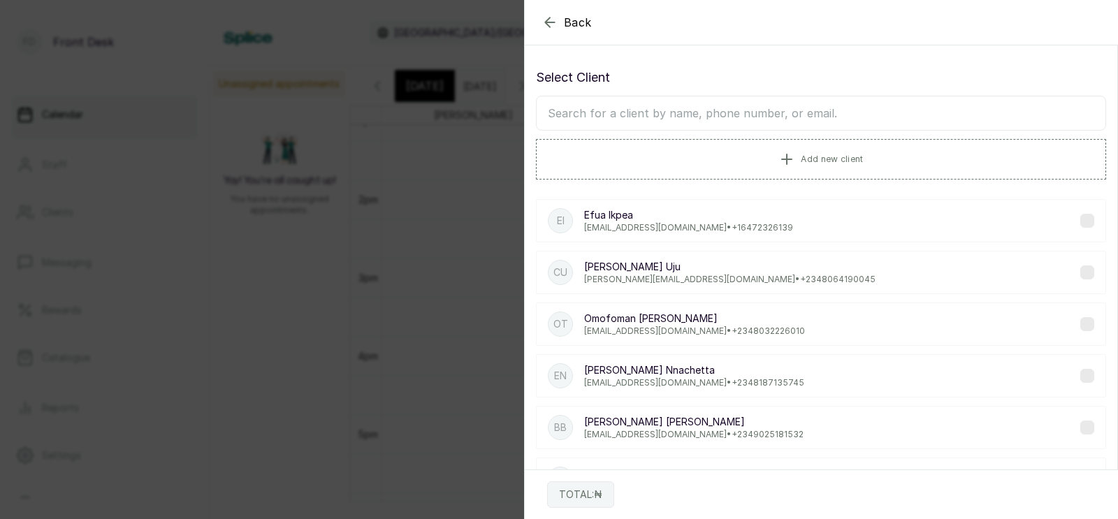
click at [754, 113] on input "text" at bounding box center [821, 113] width 570 height 35
type input "ebel"
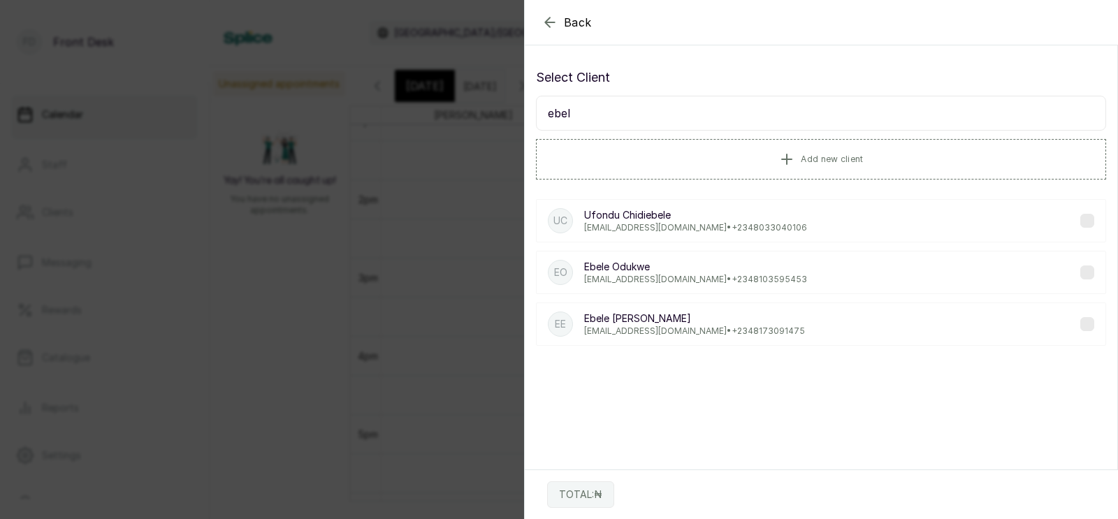
click at [676, 260] on p "[PERSON_NAME]" at bounding box center [695, 267] width 223 height 14
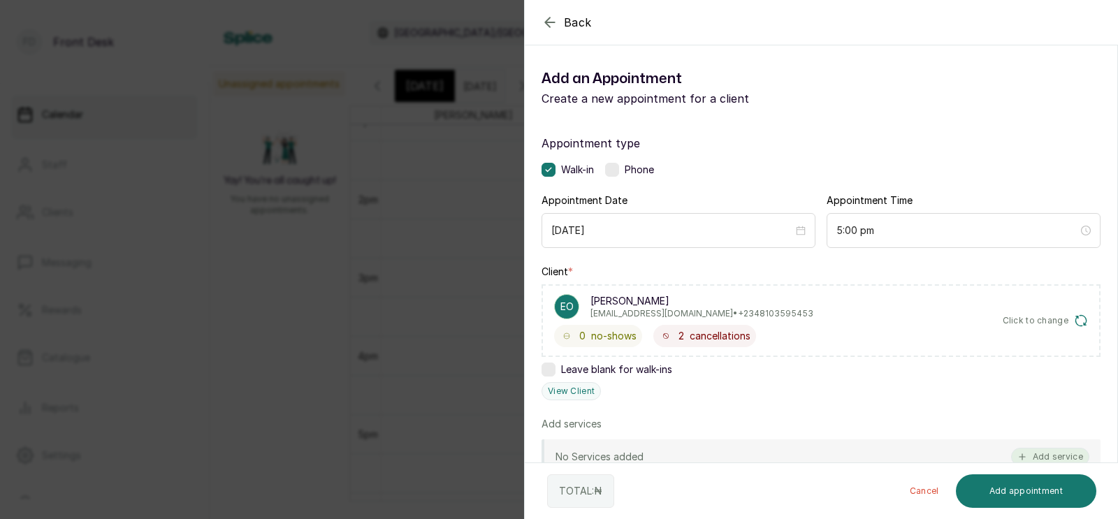
scroll to position [120, 0]
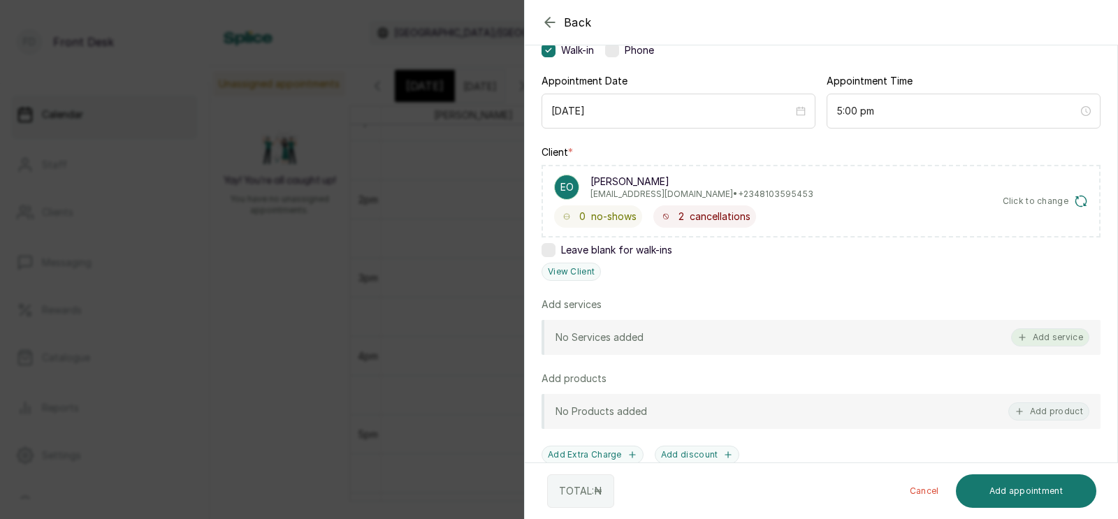
click at [1050, 334] on button "Add service" at bounding box center [1050, 337] width 78 height 18
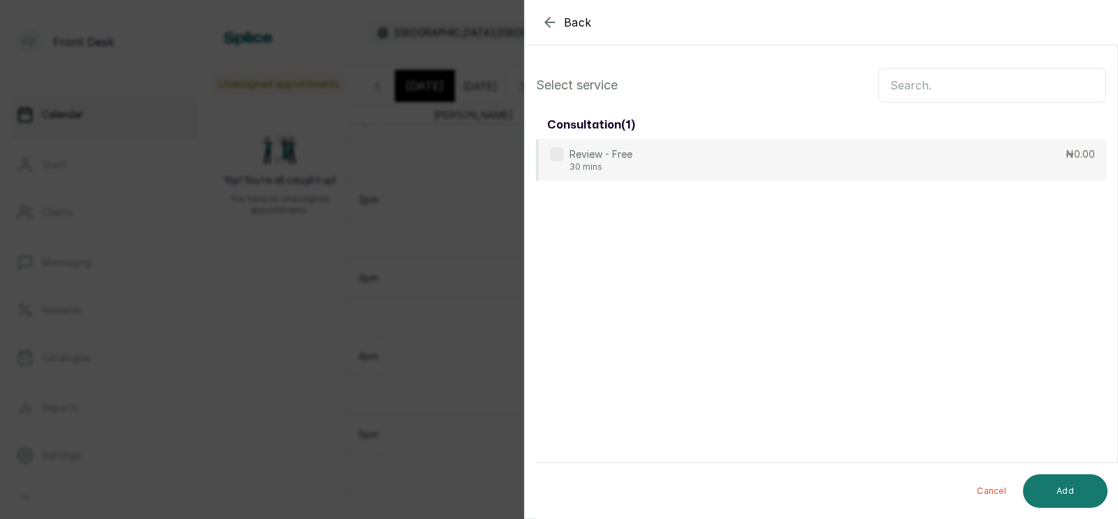
scroll to position [0, 0]
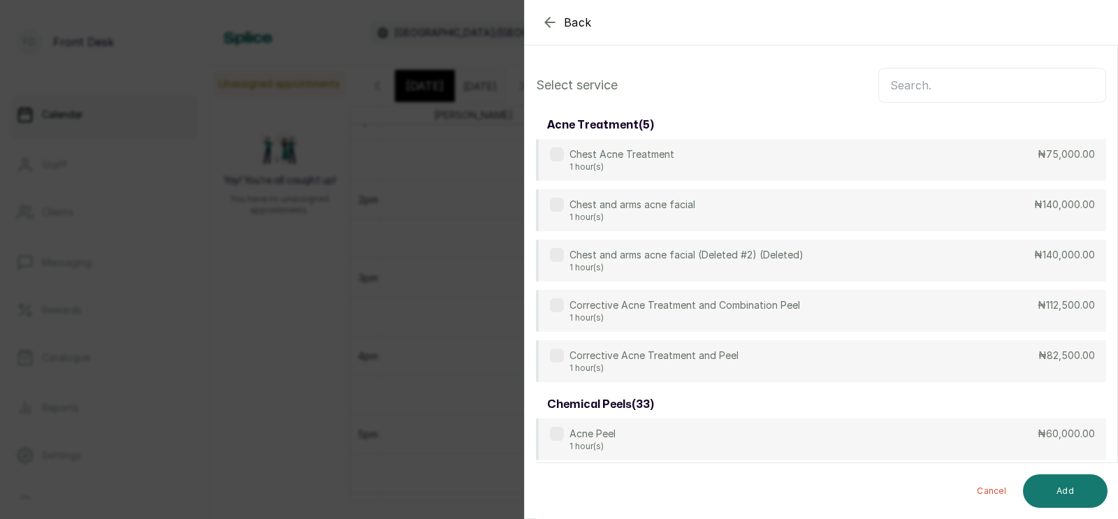
click at [916, 87] on input "text" at bounding box center [992, 85] width 228 height 35
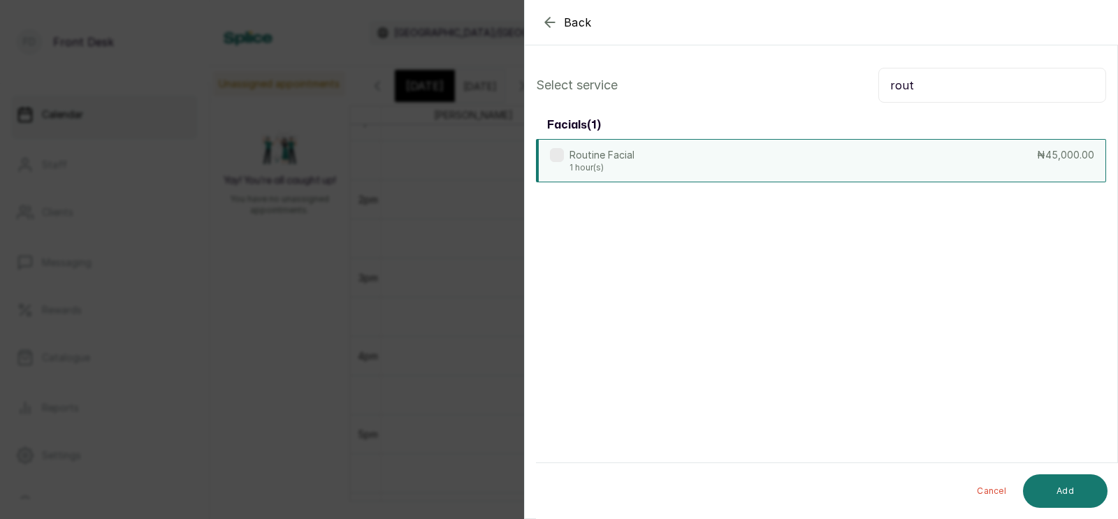
click at [788, 159] on div "Routine Facial 1 hour(s) ₦45,000.00" at bounding box center [821, 160] width 570 height 43
click at [935, 88] on input "rout" at bounding box center [992, 85] width 228 height 35
type input "r"
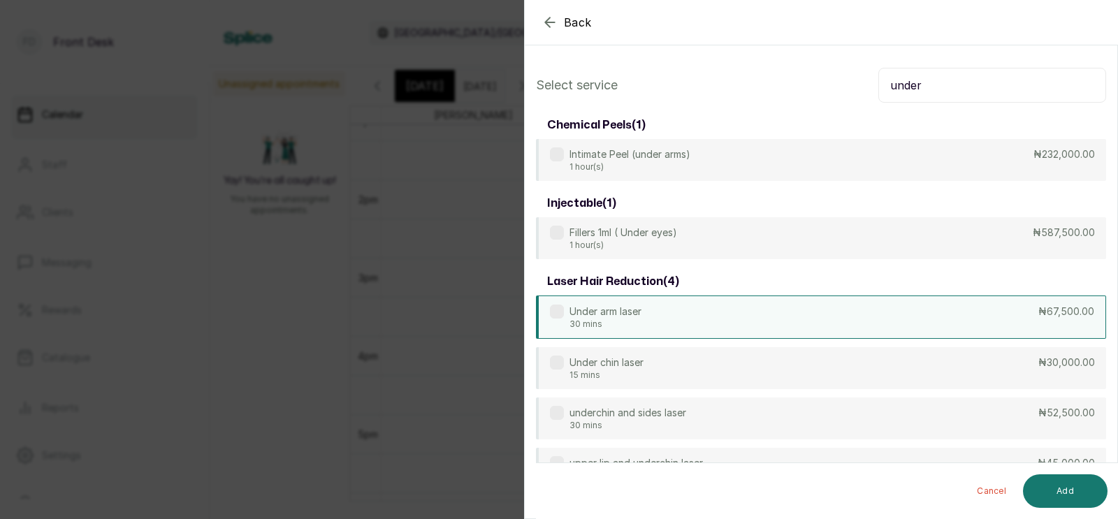
type input "under"
click at [642, 321] on p "30 mins" at bounding box center [606, 324] width 72 height 11
click at [1076, 481] on button "Add" at bounding box center [1065, 492] width 85 height 34
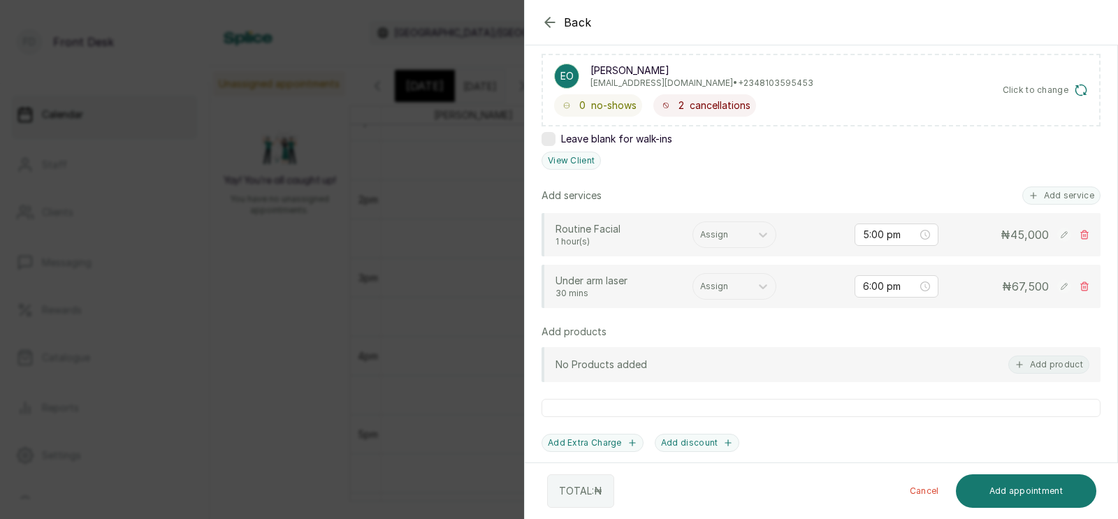
scroll to position [253, 0]
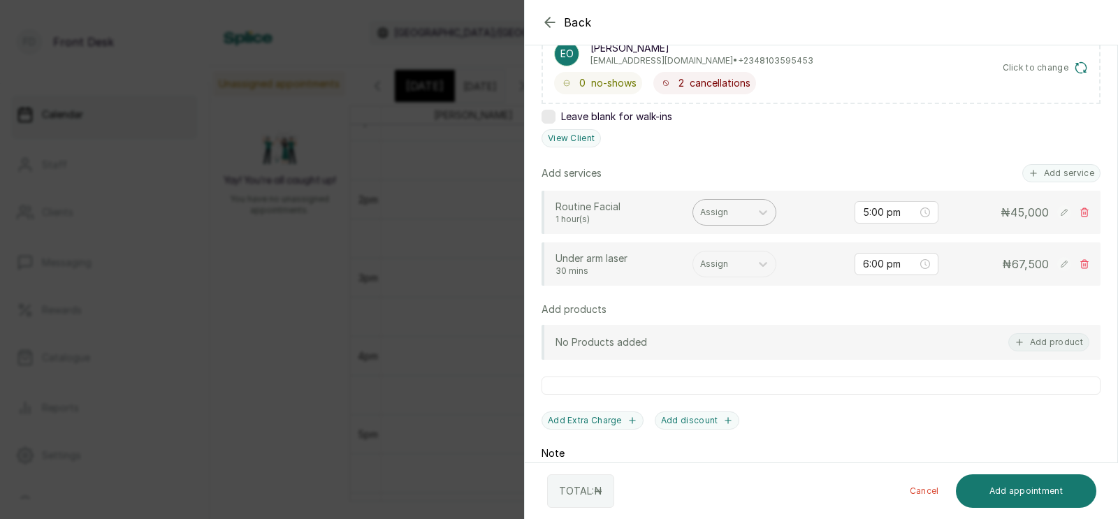
click at [725, 206] on div at bounding box center [721, 212] width 43 height 13
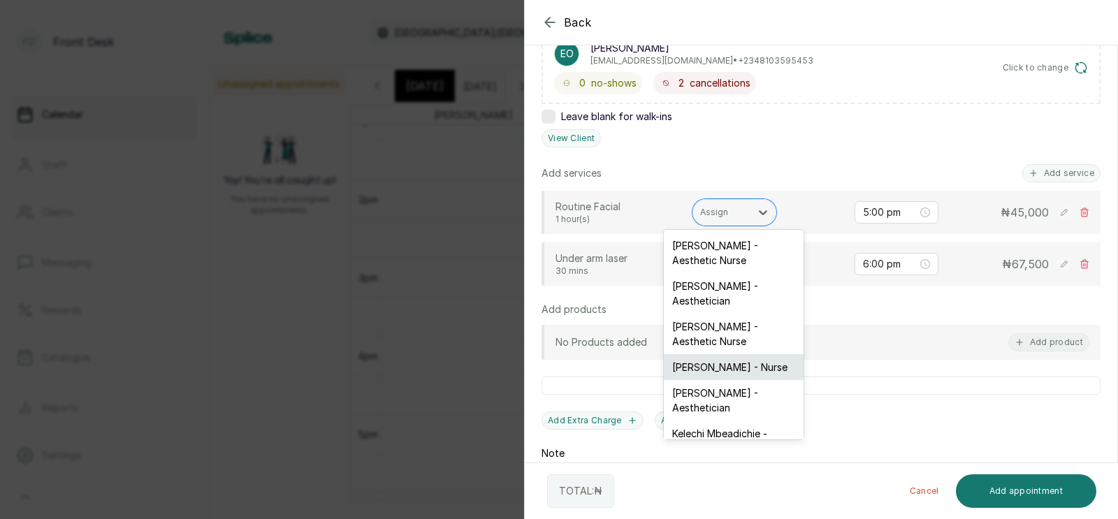
scroll to position [75, 0]
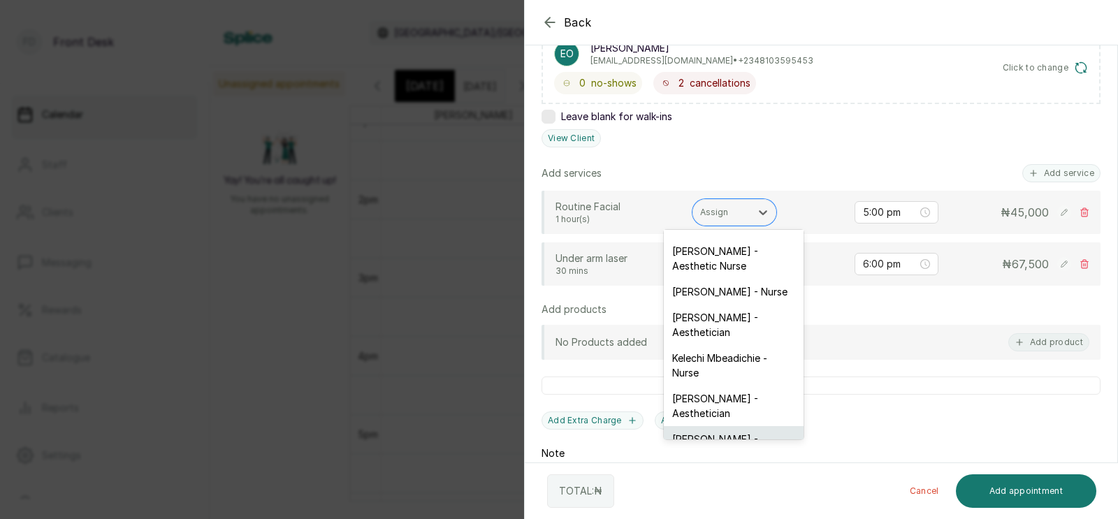
click at [696, 426] on div "[PERSON_NAME] - Aesthetician" at bounding box center [734, 446] width 140 height 41
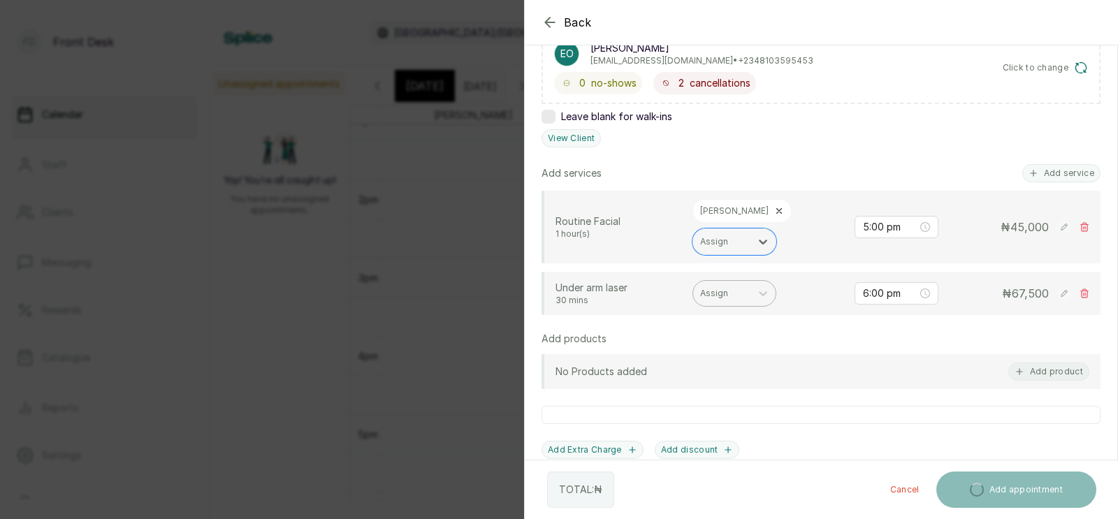
click at [726, 287] on div at bounding box center [721, 293] width 43 height 13
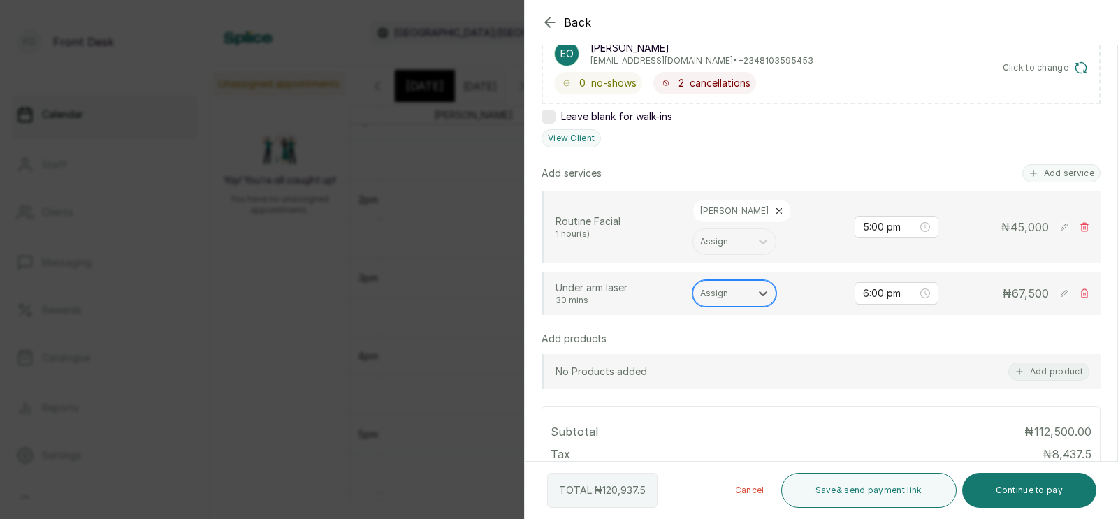
click at [725, 284] on div "Assign" at bounding box center [721, 293] width 57 height 18
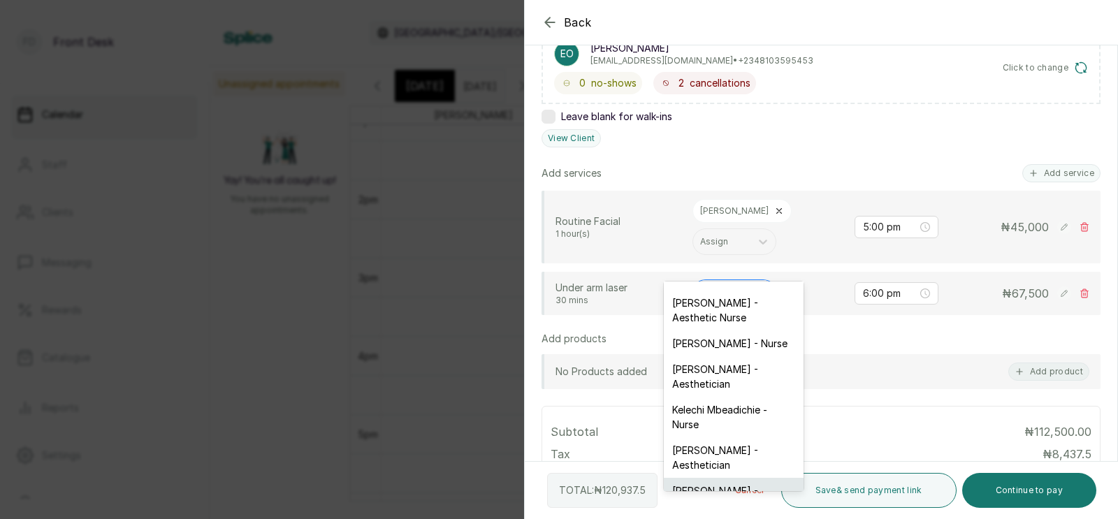
click at [697, 478] on div "[PERSON_NAME] - Aesthetician" at bounding box center [734, 498] width 140 height 41
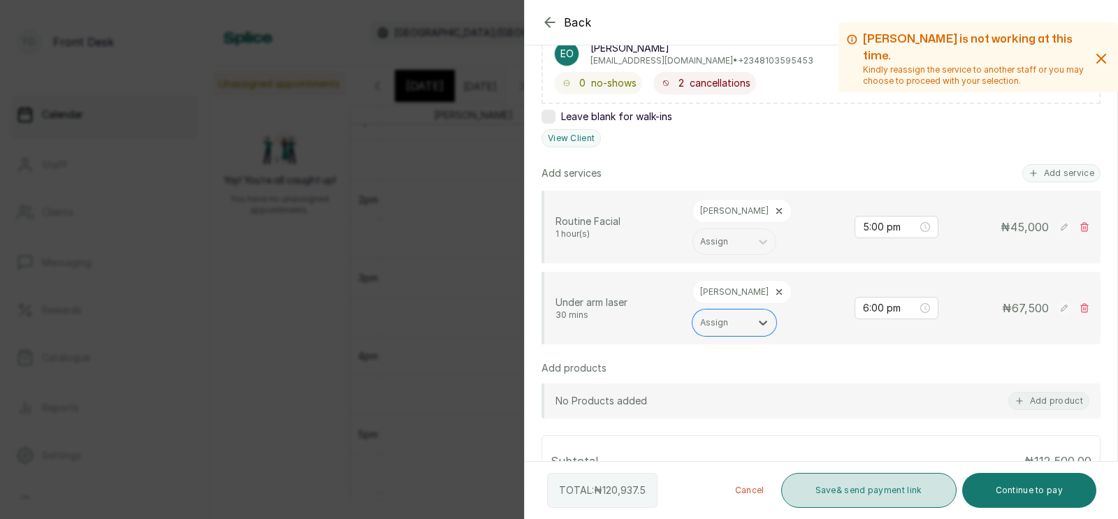
click at [827, 489] on button "Save & send payment link" at bounding box center [868, 490] width 175 height 35
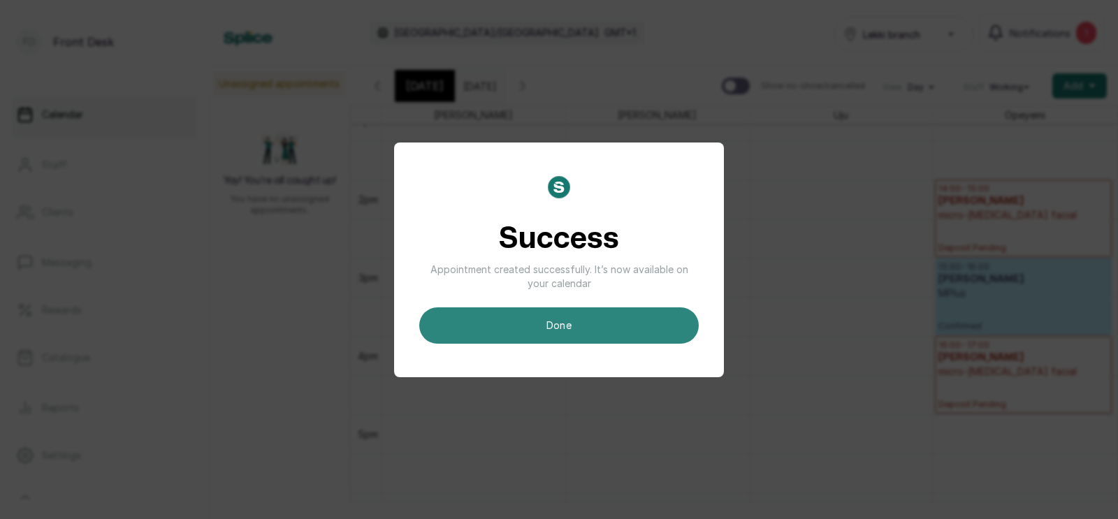
click at [532, 320] on button "done" at bounding box center [559, 325] width 280 height 36
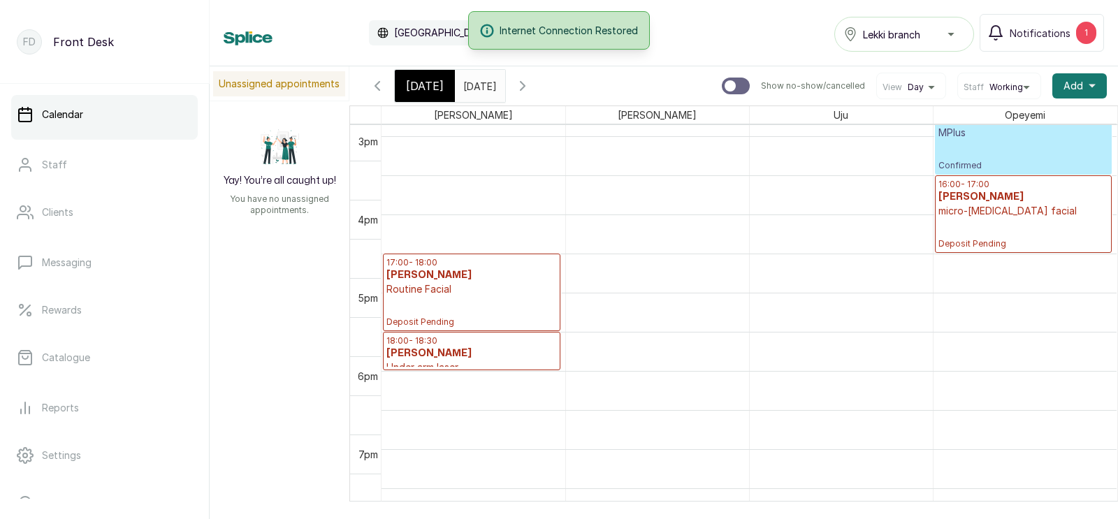
scroll to position [1202, 0]
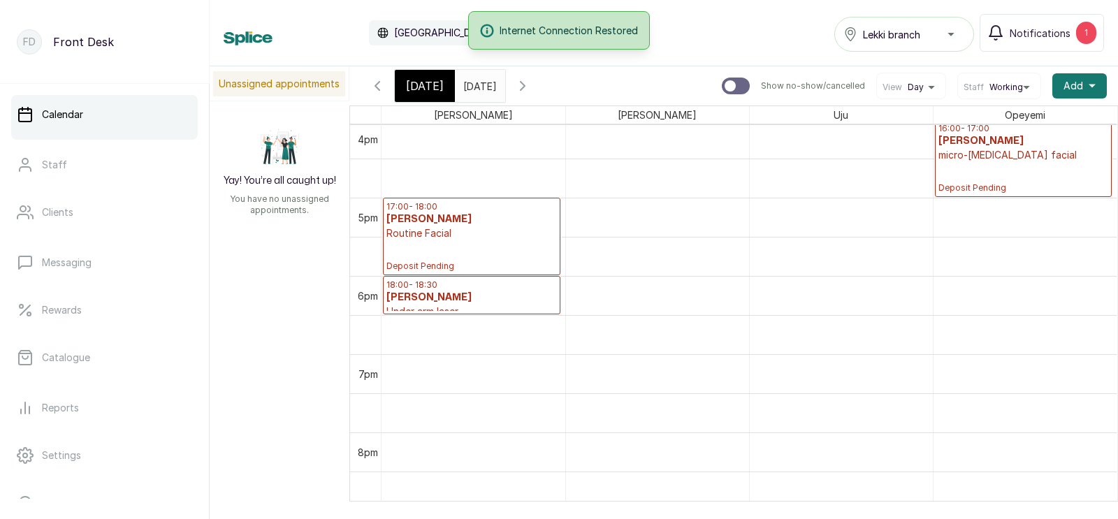
click at [473, 260] on p "Deposit Pending" at bounding box center [471, 255] width 171 height 31
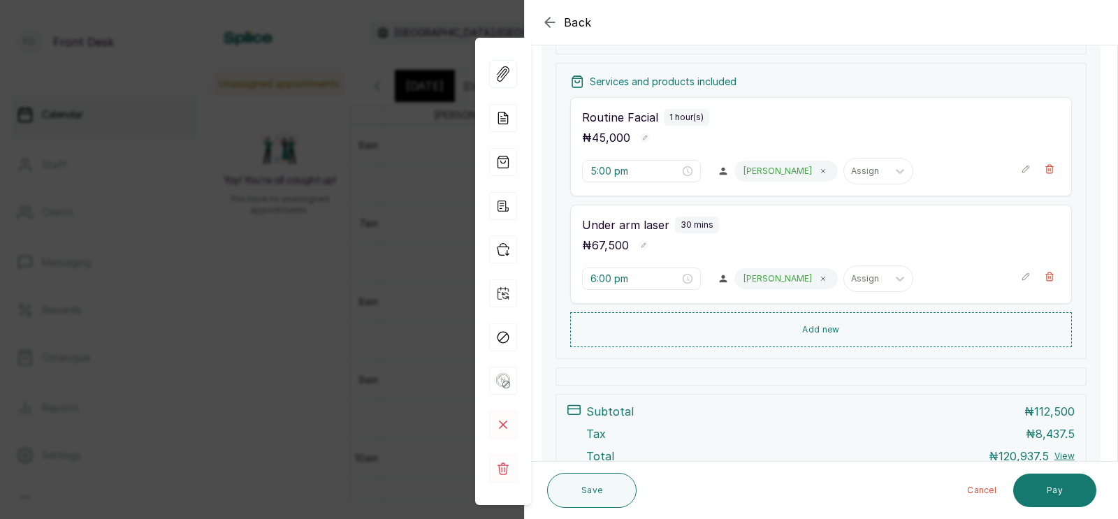
scroll to position [212, 0]
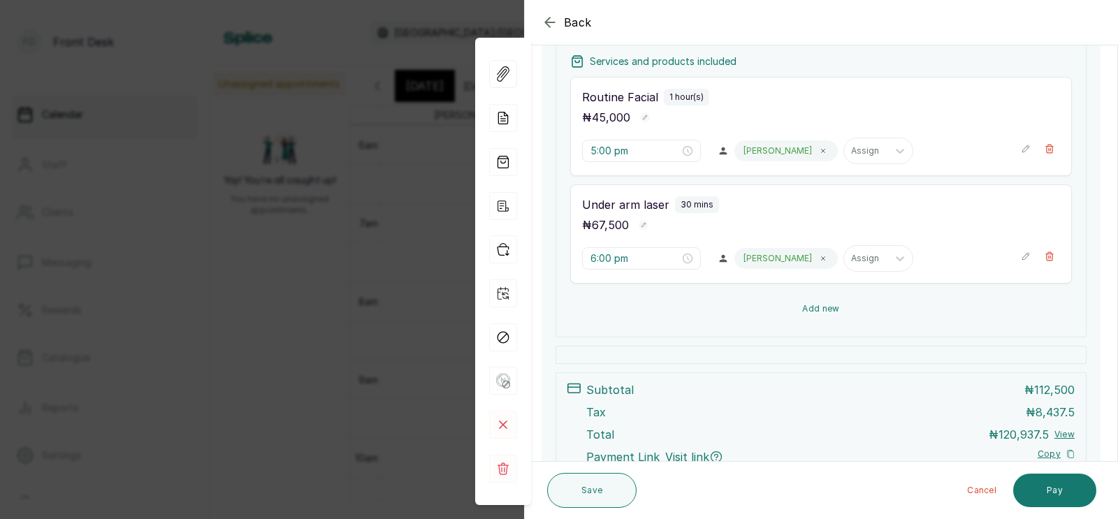
click at [819, 305] on button "Add new" at bounding box center [821, 309] width 502 height 34
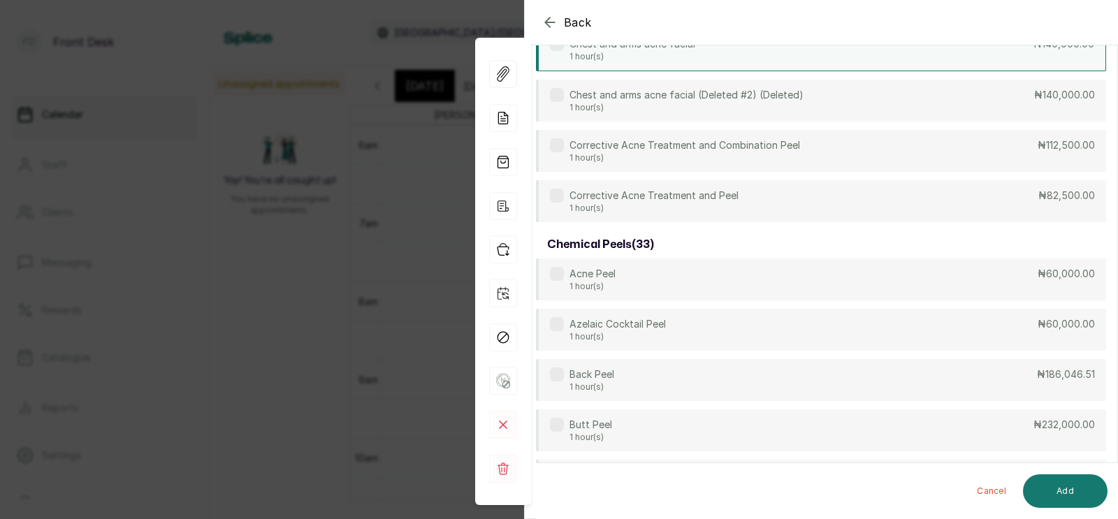
scroll to position [107, 0]
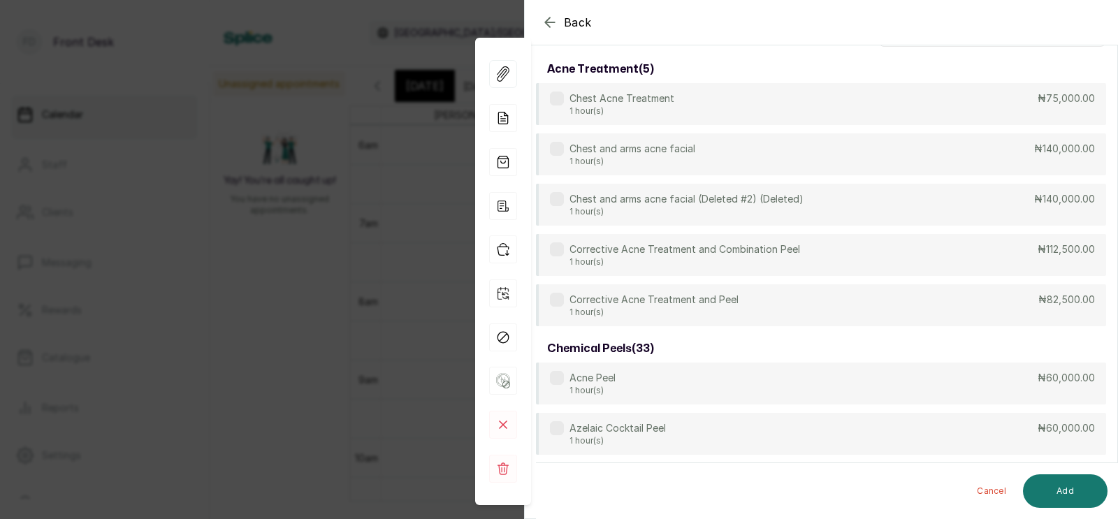
click at [916, 47] on input "text" at bounding box center [992, 29] width 228 height 35
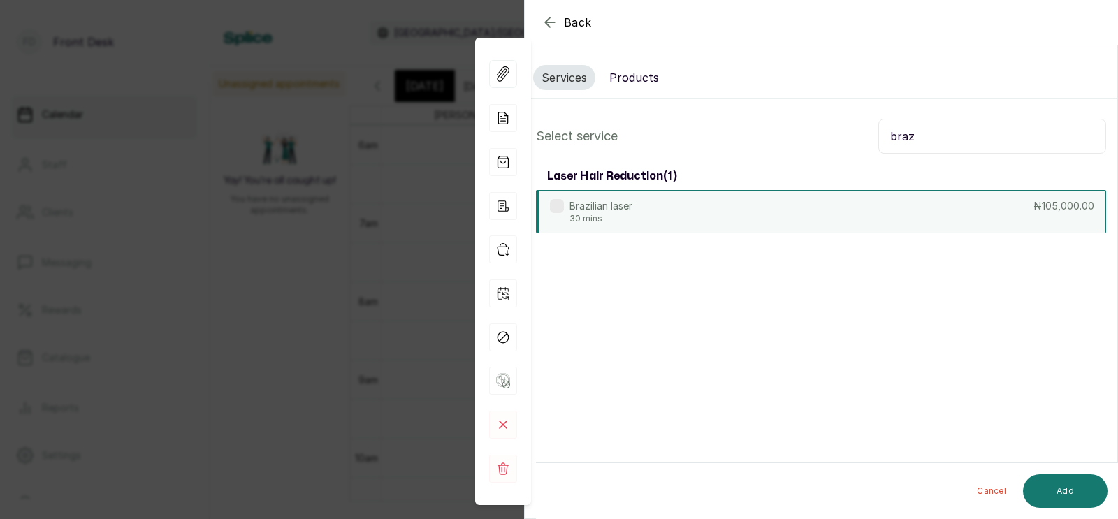
type input "braz"
click at [832, 214] on div "Brazilian laser 30 mins ₦105,000.00" at bounding box center [821, 211] width 570 height 43
click at [1060, 482] on button "Add" at bounding box center [1065, 492] width 85 height 34
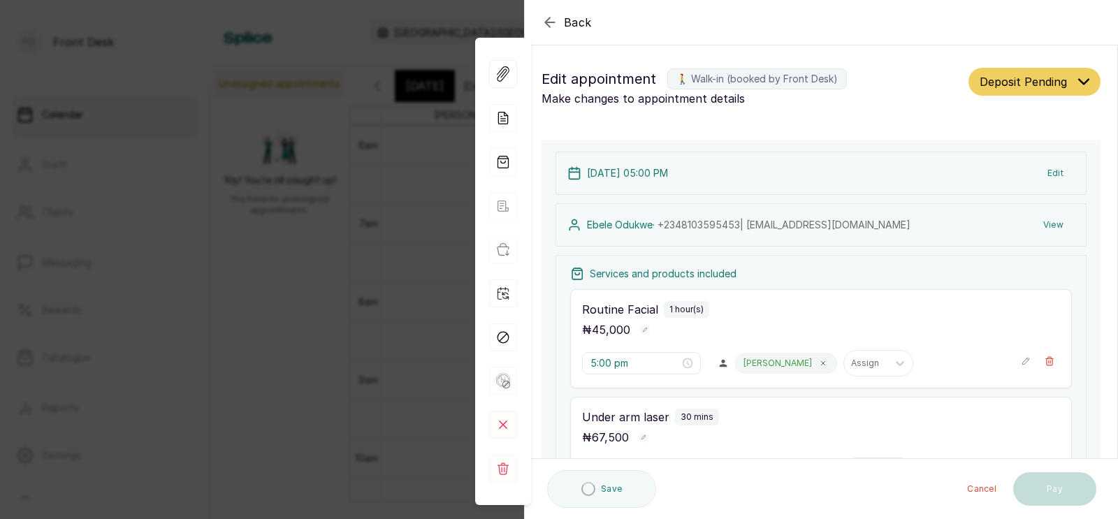
scroll to position [392, 0]
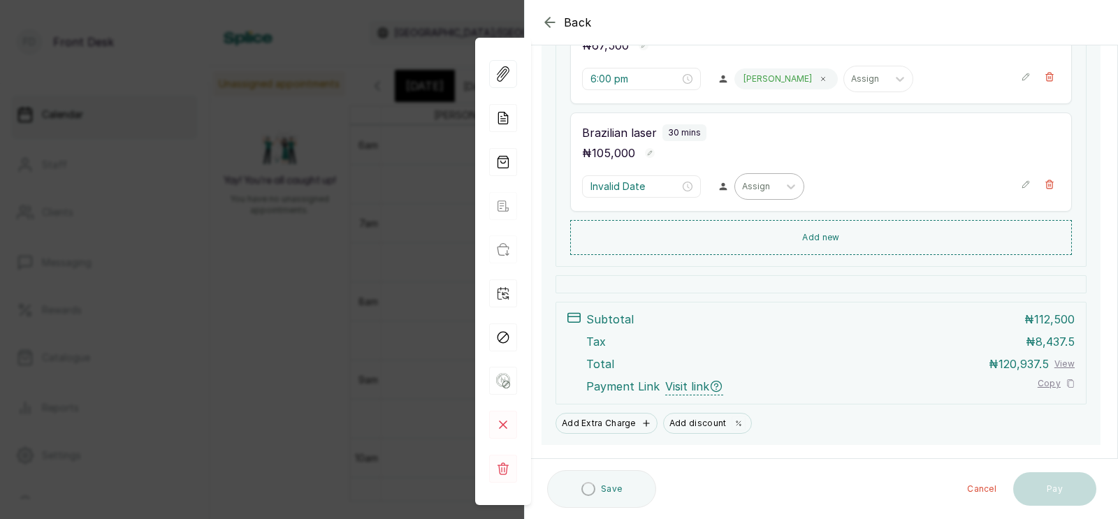
type input "6:30 pm"
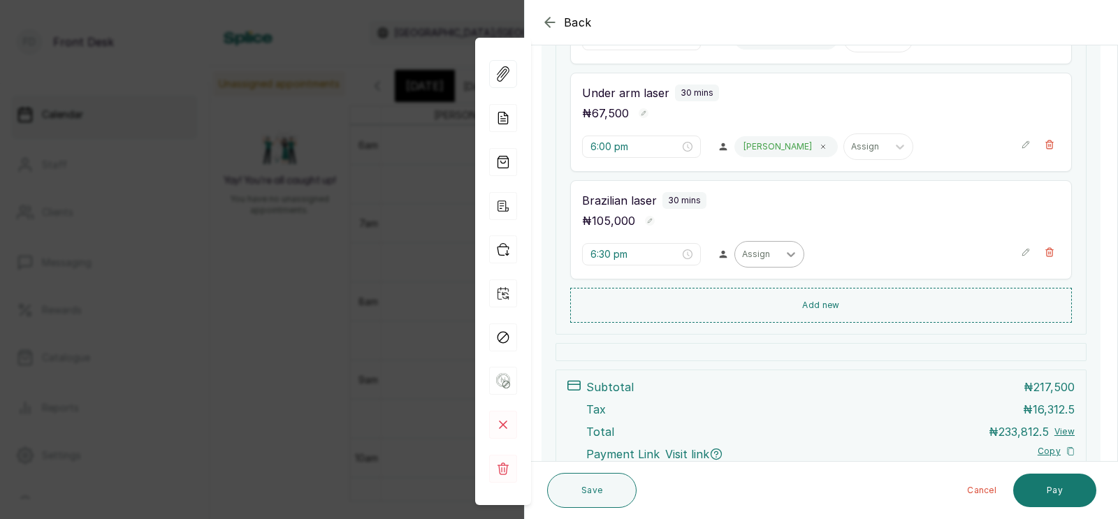
scroll to position [324, 0]
click at [742, 254] on div at bounding box center [756, 255] width 29 height 13
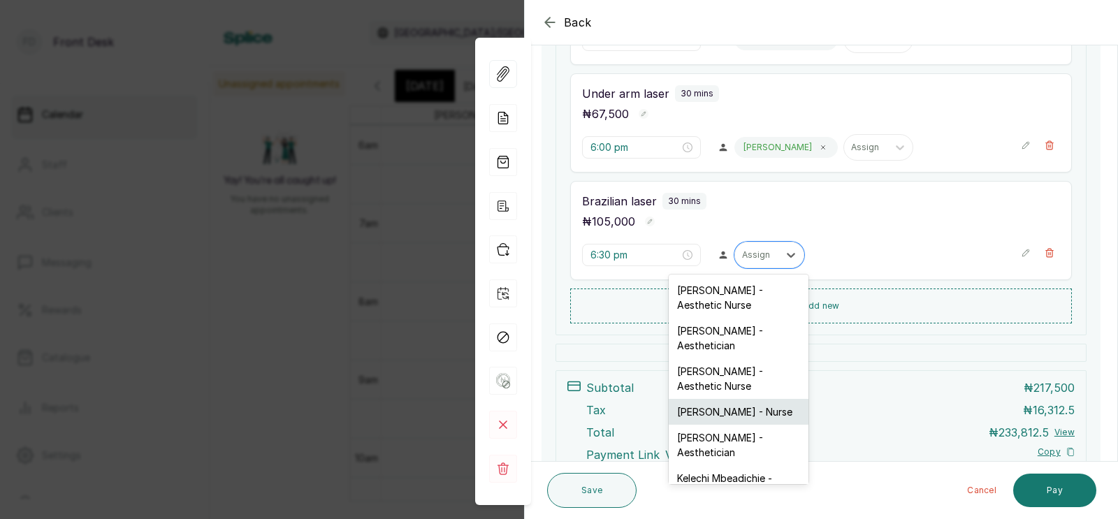
scroll to position [75, 0]
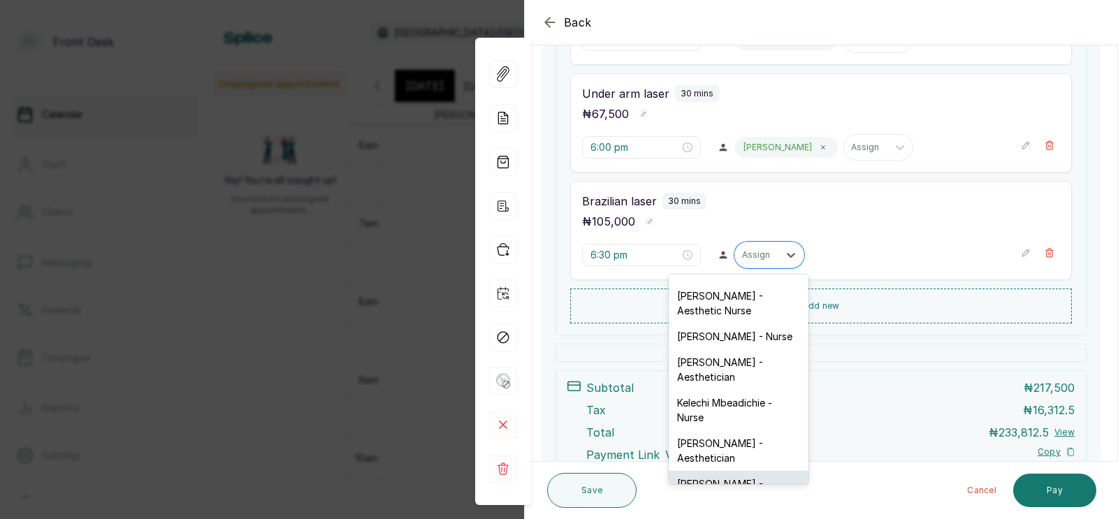
click at [712, 471] on div "[PERSON_NAME] - Aesthetician" at bounding box center [739, 491] width 140 height 41
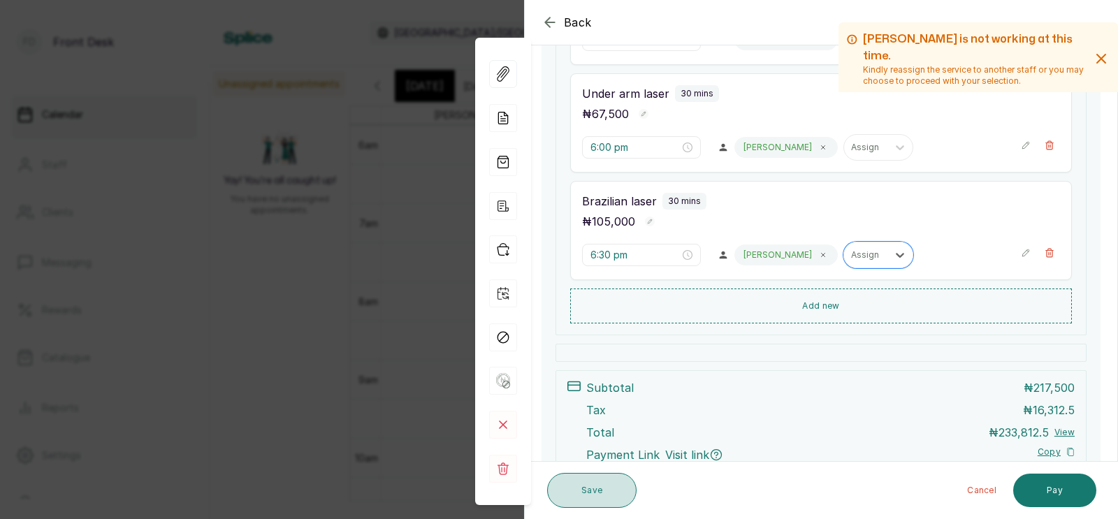
click at [588, 498] on button "Save" at bounding box center [591, 490] width 89 height 35
